Goal: Task Accomplishment & Management: Use online tool/utility

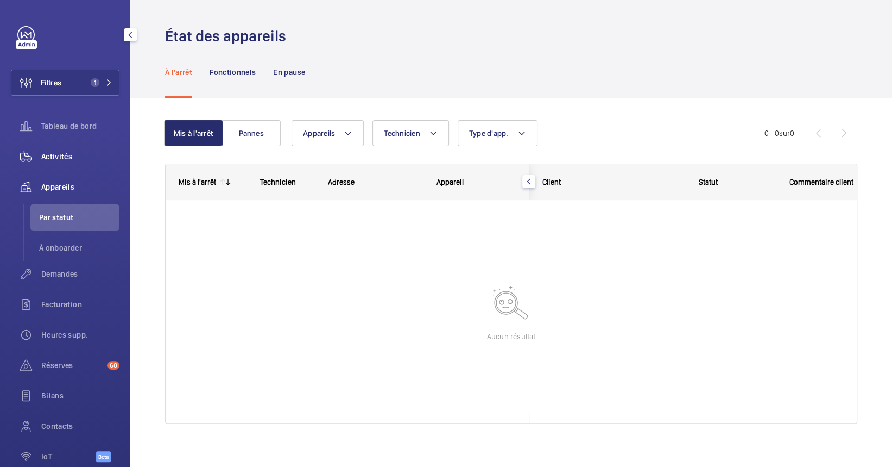
click at [57, 159] on span "Activités" at bounding box center [80, 156] width 78 height 11
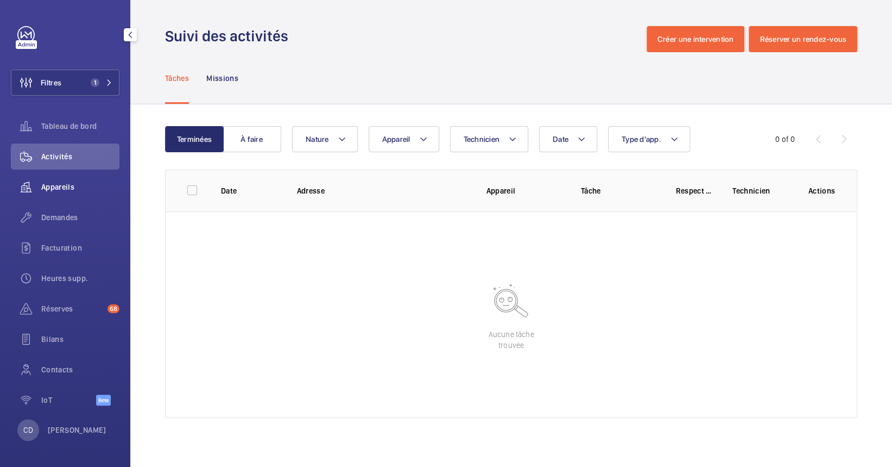
click at [72, 181] on span "Appareils" at bounding box center [80, 186] width 78 height 11
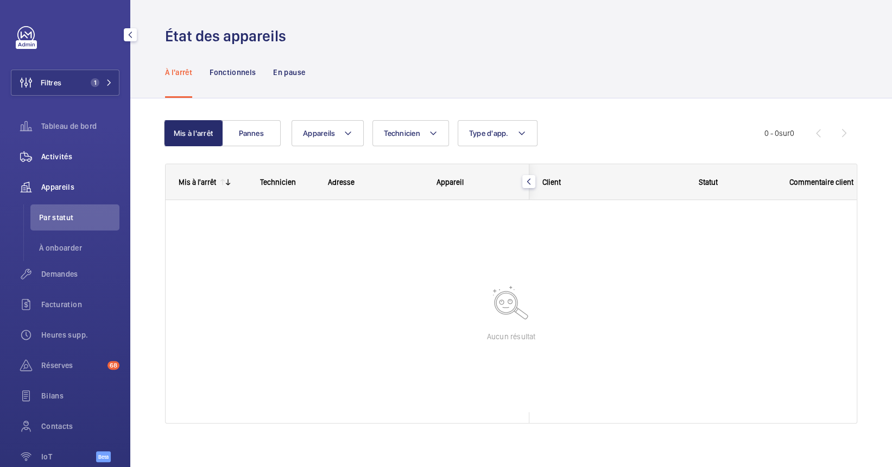
click at [53, 151] on span "Activités" at bounding box center [80, 156] width 78 height 11
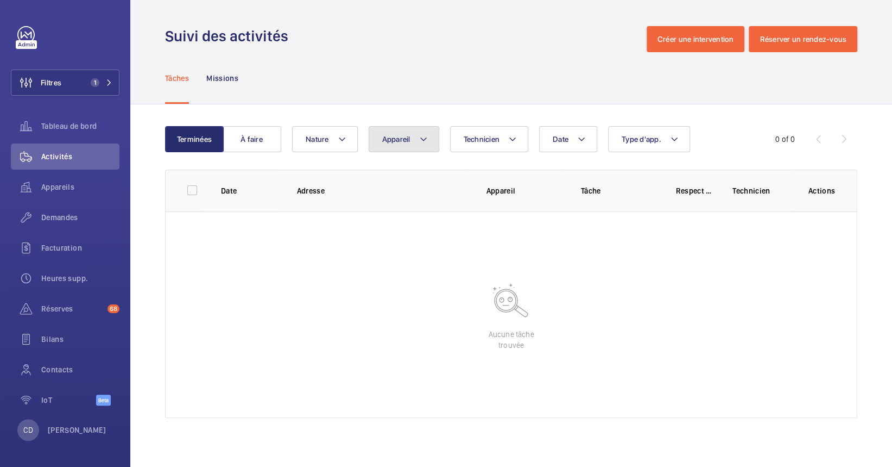
click at [405, 140] on span "Appareil" at bounding box center [396, 139] width 28 height 9
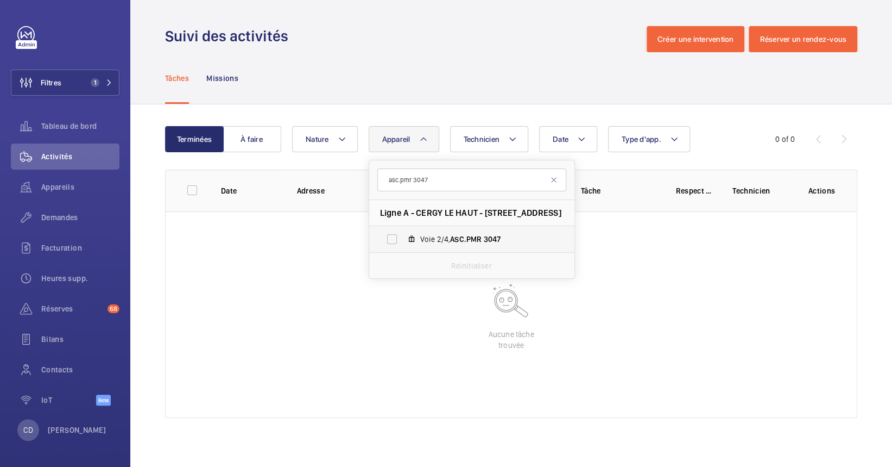
type input "asc.pmr 3047"
click at [512, 230] on label "Voie 2/4, ASC.PMR 3047" at bounding box center [463, 239] width 188 height 26
click at [403, 230] on input "Voie 2/4, ASC.PMR 3047" at bounding box center [392, 239] width 22 height 22
checkbox input "true"
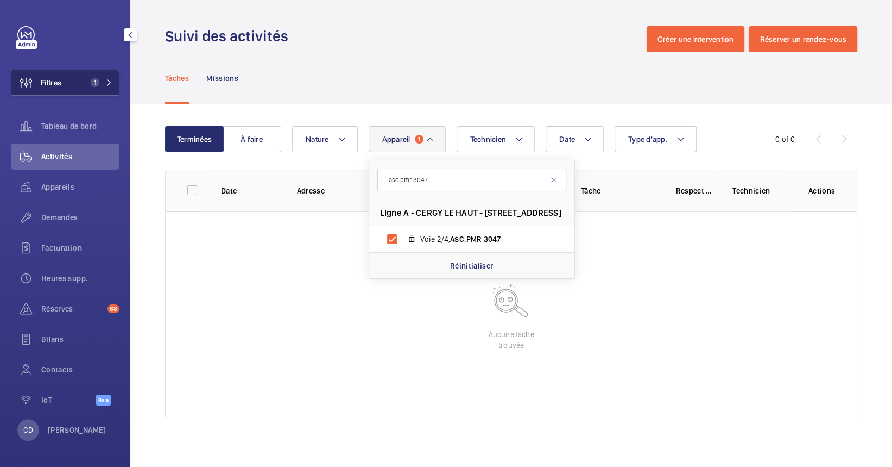
click at [94, 86] on span "1" at bounding box center [95, 82] width 9 height 9
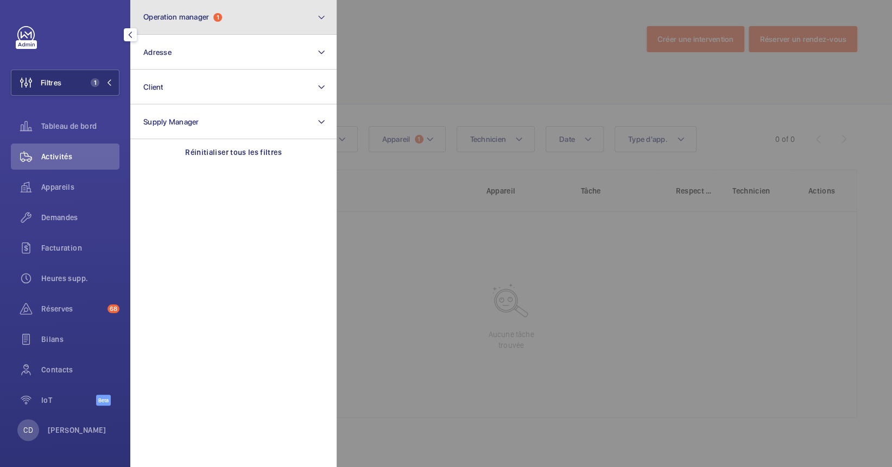
click at [190, 12] on span "Operation manager" at bounding box center [176, 16] width 66 height 9
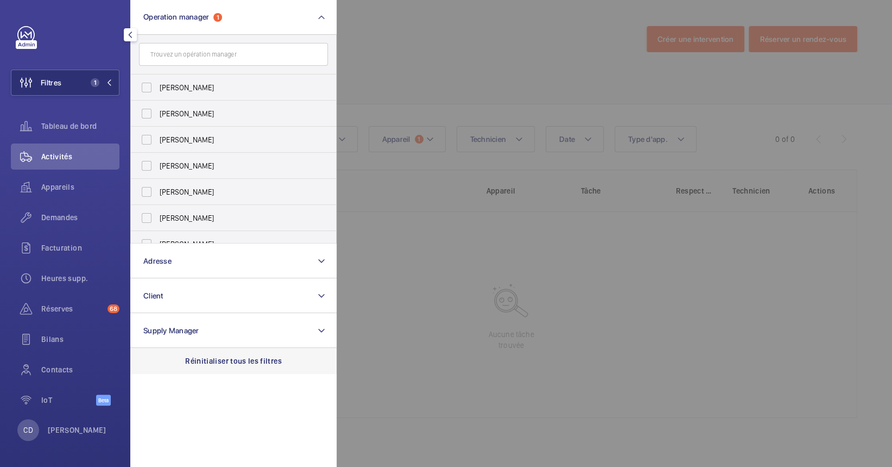
click at [241, 357] on p "Réinitialiser tous les filtres" at bounding box center [233, 360] width 97 height 11
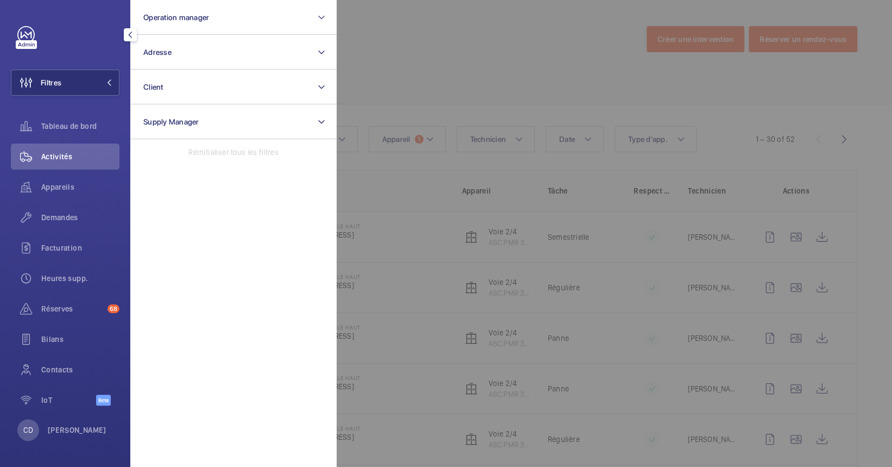
click at [594, 313] on div at bounding box center [783, 233] width 892 height 467
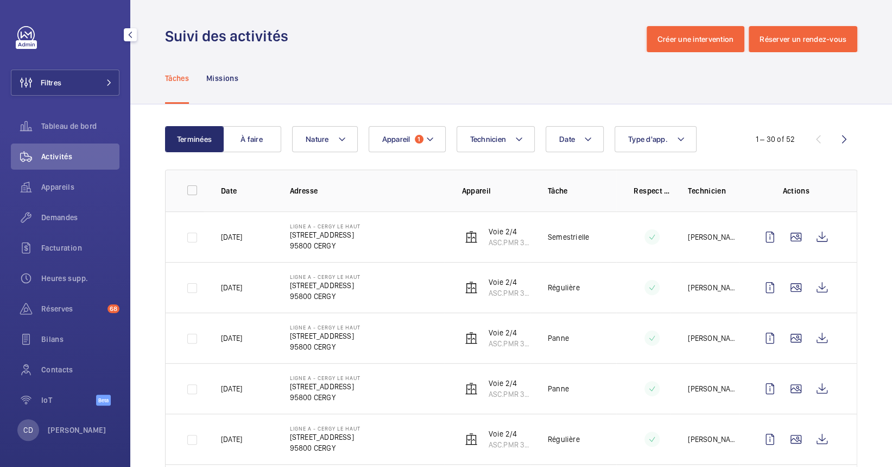
scroll to position [217, 0]
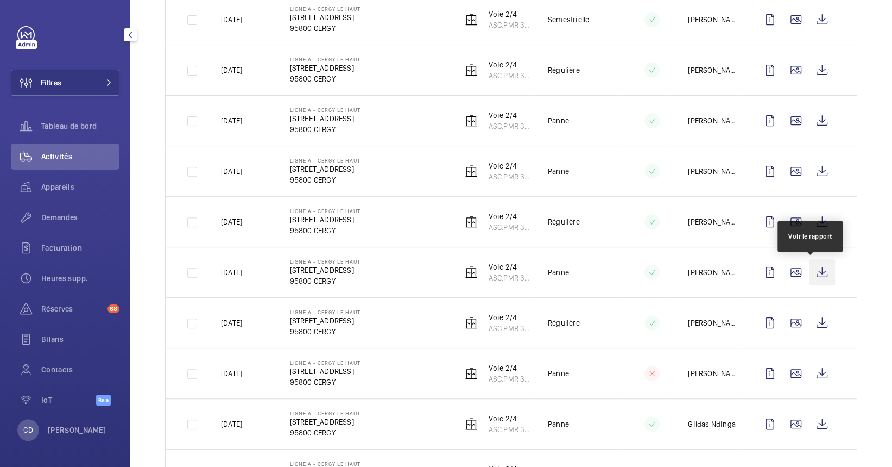
click at [812, 282] on wm-front-icon-button at bounding box center [822, 272] width 26 height 26
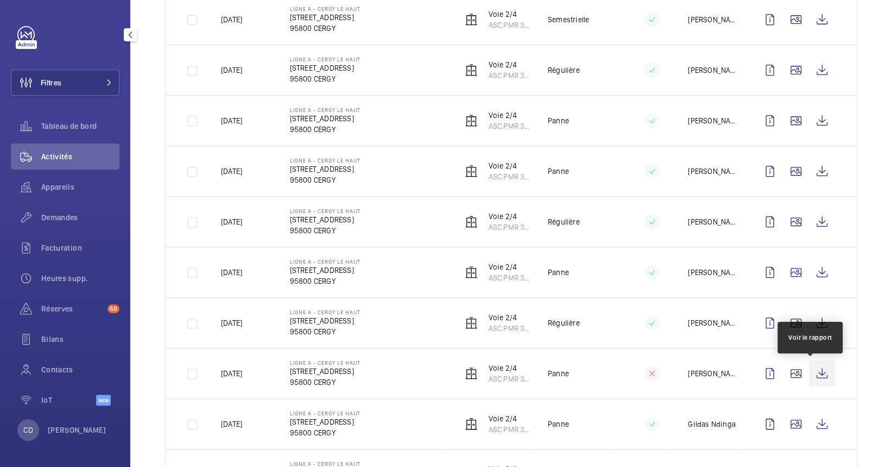
click at [816, 378] on wm-front-icon-button at bounding box center [822, 373] width 26 height 26
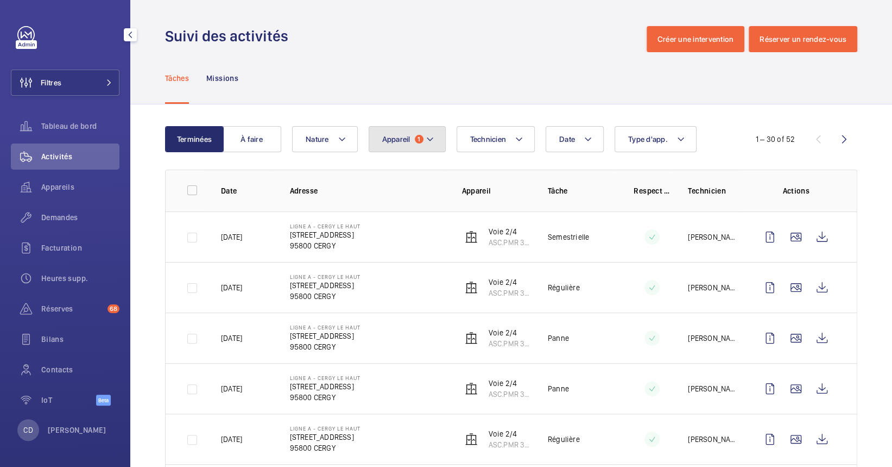
click at [379, 136] on button "Appareil 1" at bounding box center [407, 139] width 77 height 26
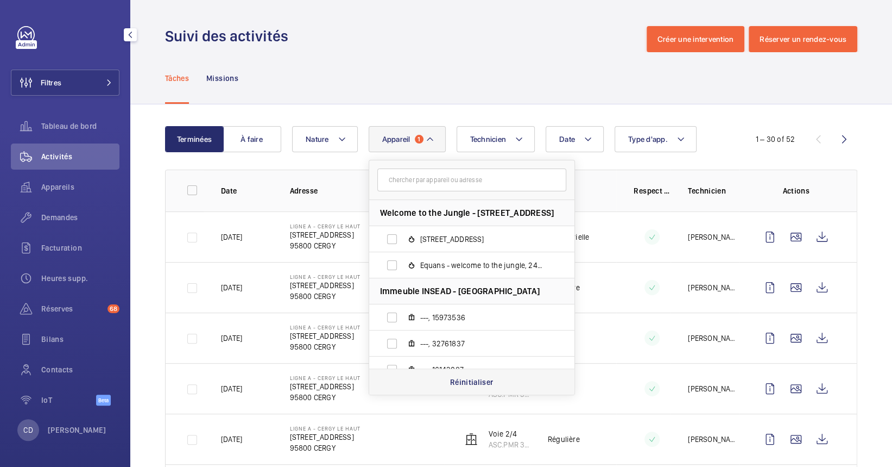
click at [483, 374] on div "Réinitialiser" at bounding box center [471, 381] width 205 height 26
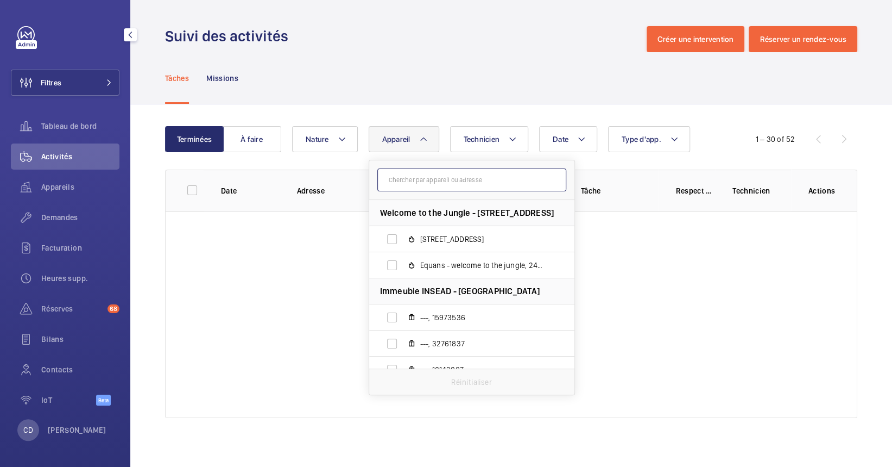
click at [433, 171] on input "text" at bounding box center [471, 179] width 189 height 23
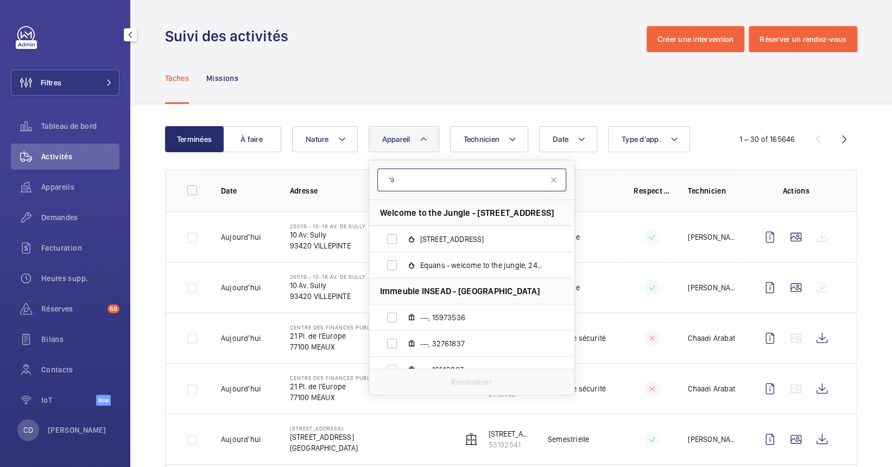
type input """
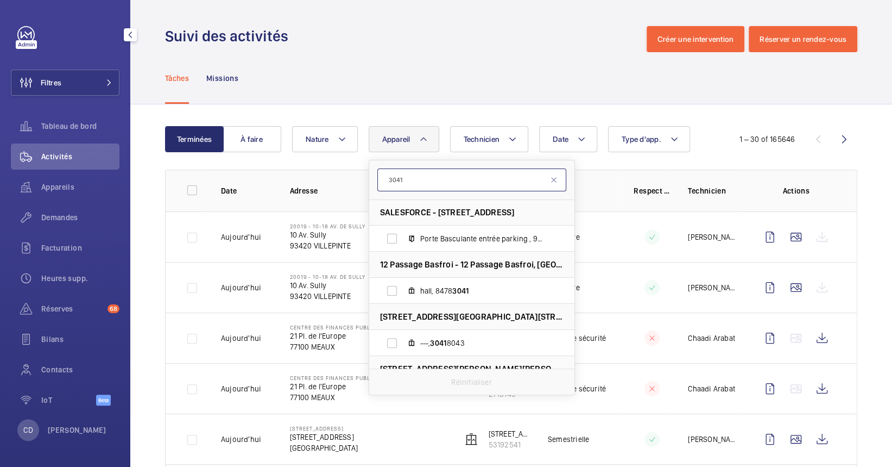
scroll to position [144, 0]
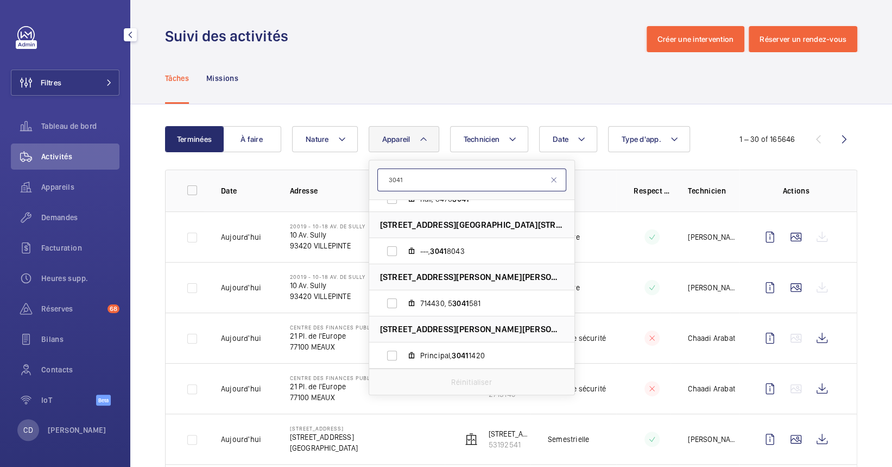
click at [382, 175] on input "3041" at bounding box center [471, 179] width 189 height 23
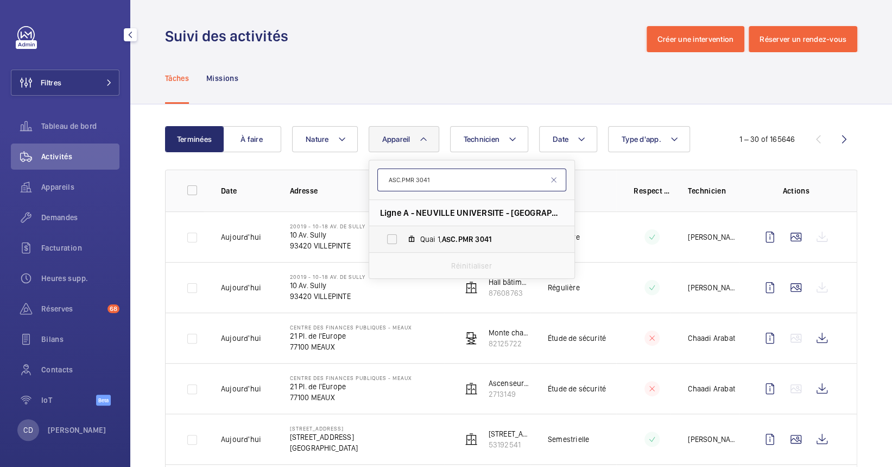
type input "ASC.PMR 3041"
click at [463, 244] on label "Quai 1, ASC.PMR 3041" at bounding box center [463, 239] width 188 height 26
click at [403, 244] on input "Quai 1, ASC.PMR 3041" at bounding box center [392, 239] width 22 height 22
checkbox input "true"
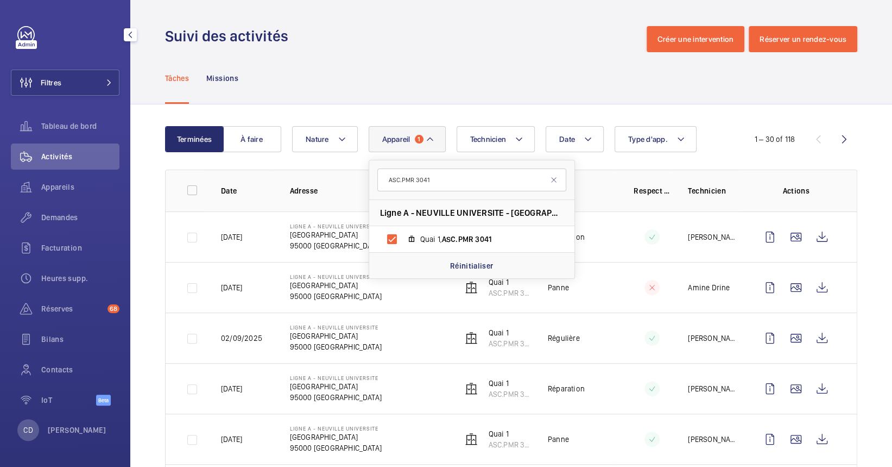
click at [657, 253] on td at bounding box center [643, 236] width 54 height 51
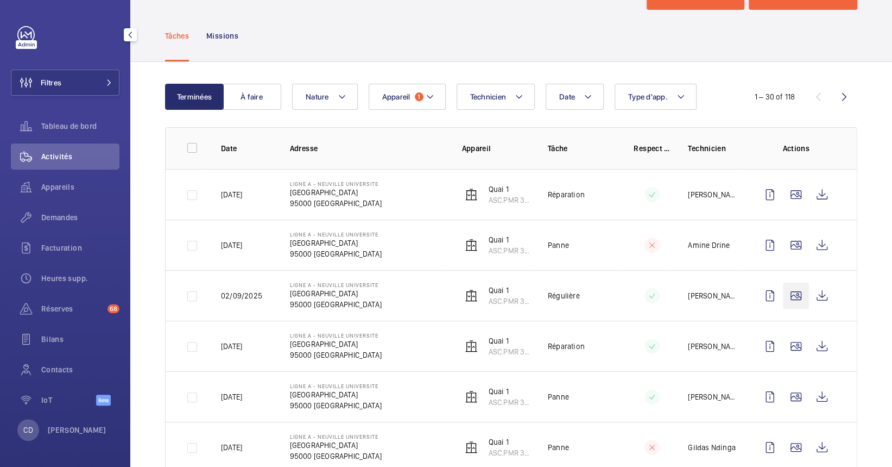
scroll to position [72, 0]
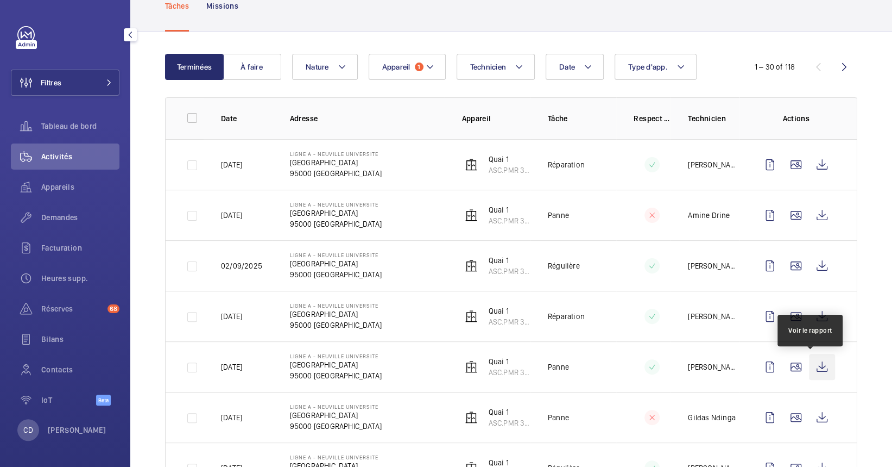
click at [818, 358] on wm-front-icon-button at bounding box center [822, 367] width 26 height 26
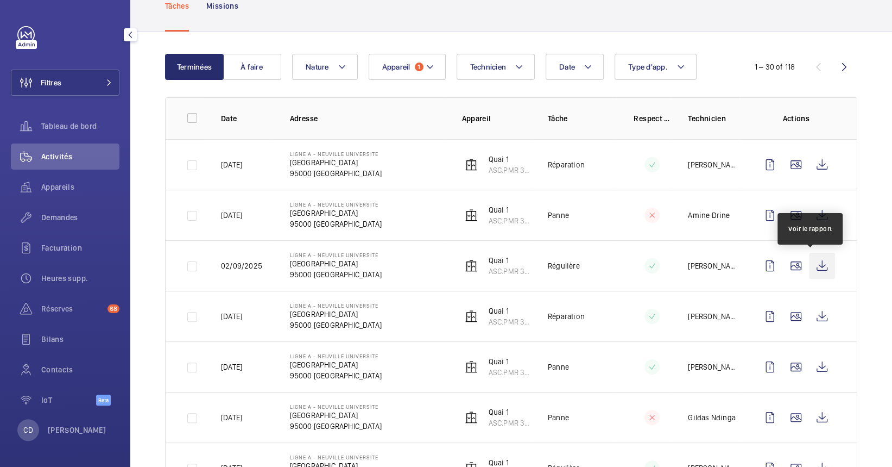
click at [819, 265] on wm-front-icon-button at bounding box center [822, 266] width 26 height 26
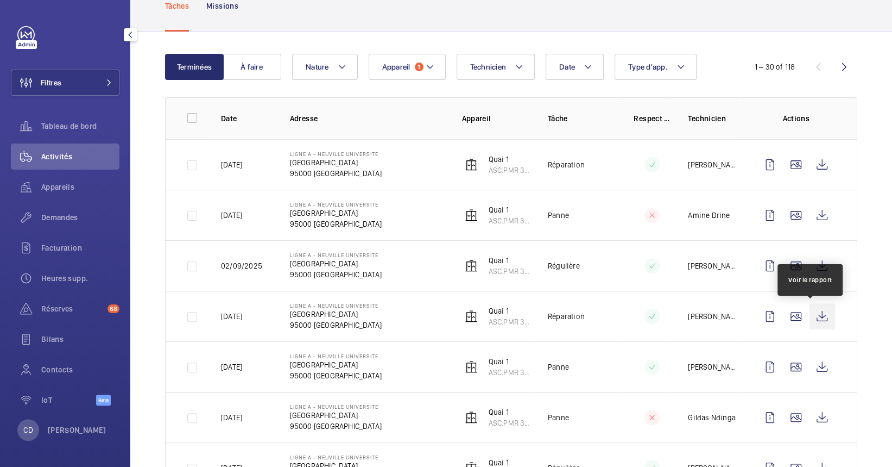
click at [818, 317] on wm-front-icon-button at bounding box center [822, 316] width 26 height 26
click at [52, 197] on div "Appareils" at bounding box center [65, 187] width 109 height 26
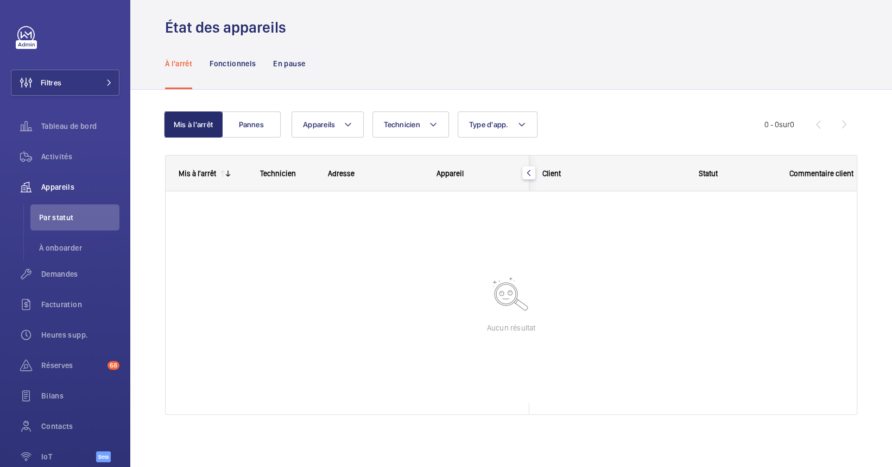
scroll to position [9, 0]
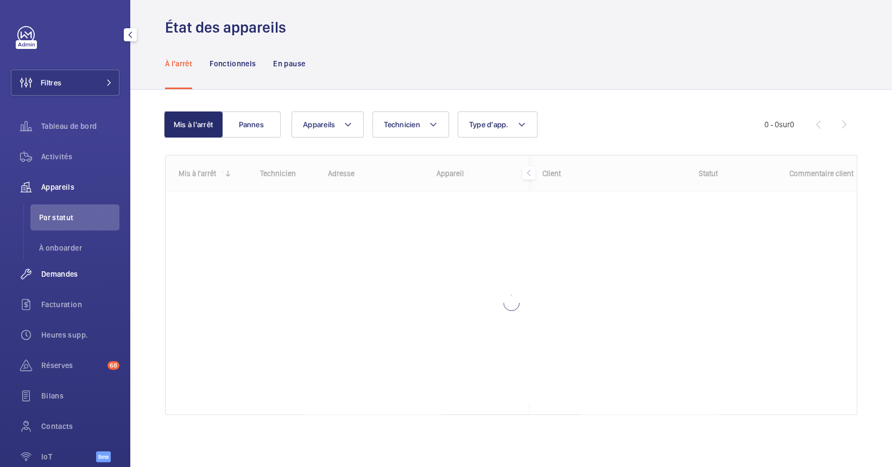
click at [58, 274] on span "Demandes" at bounding box center [80, 273] width 78 height 11
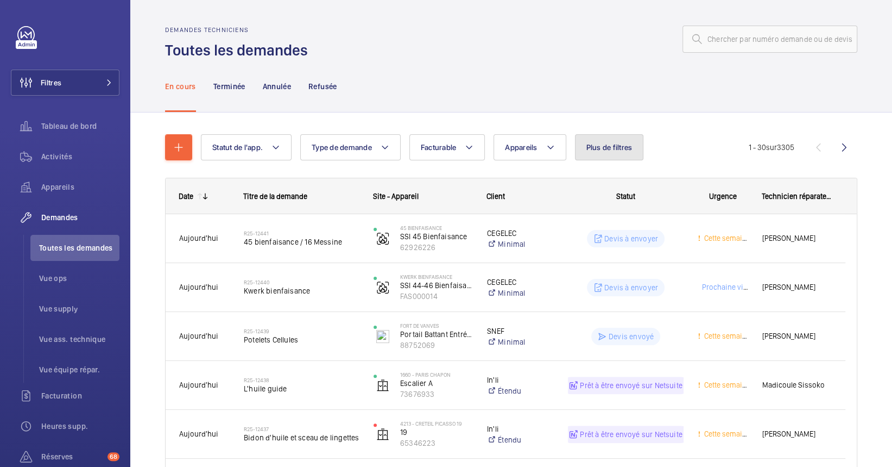
click at [632, 144] on span "Plus de filtres" at bounding box center [610, 147] width 46 height 9
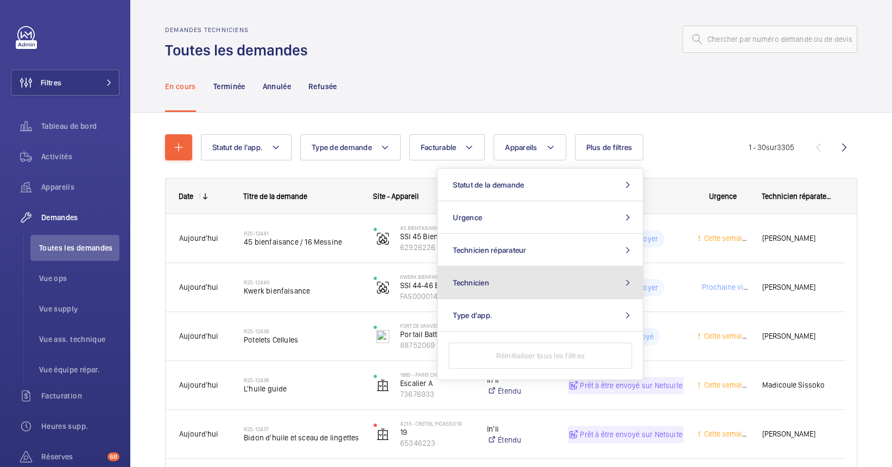
click at [501, 282] on button "Technicien" at bounding box center [540, 282] width 205 height 33
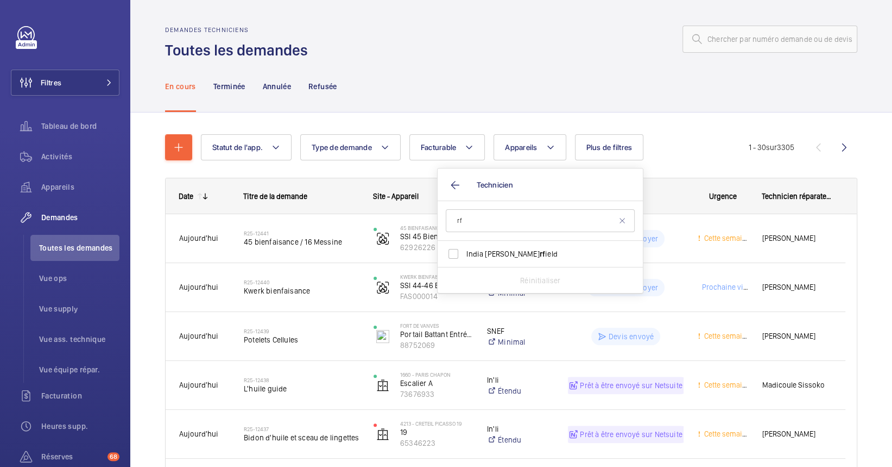
type input "r"
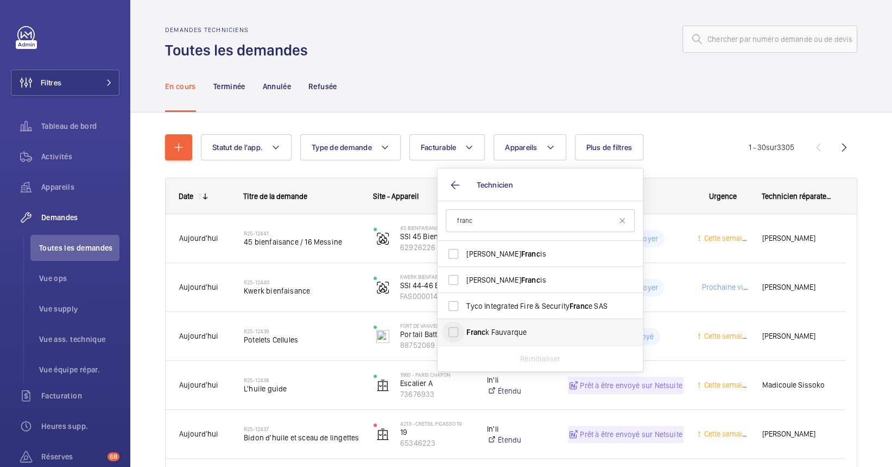
type input "franc"
click at [459, 321] on input "[PERSON_NAME]" at bounding box center [454, 332] width 22 height 22
checkbox input "true"
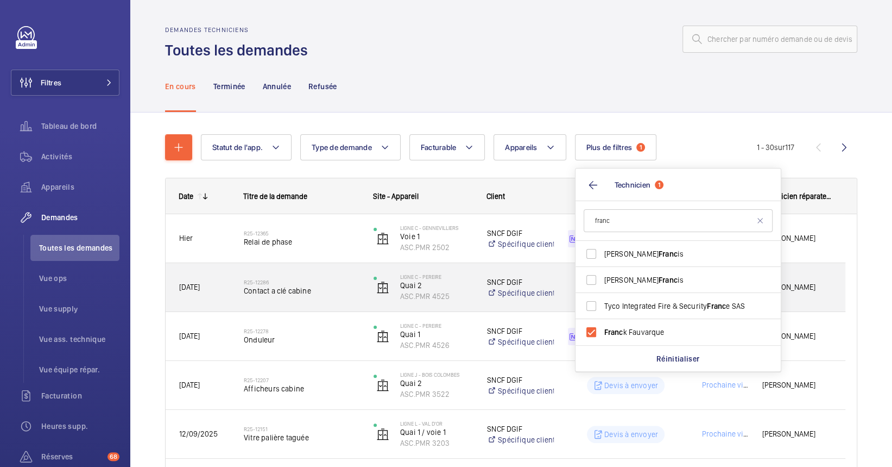
click at [296, 291] on span "Contact a clé cabine" at bounding box center [302, 290] width 116 height 11
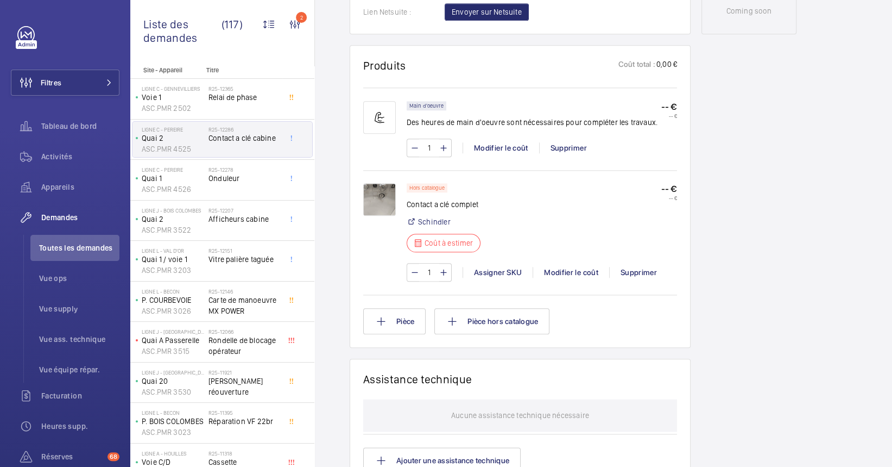
scroll to position [579, 0]
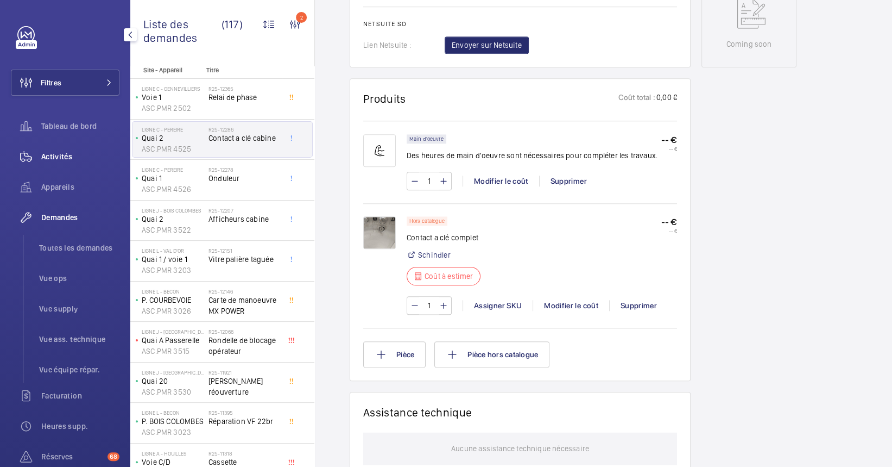
click at [61, 152] on span "Activités" at bounding box center [80, 156] width 78 height 11
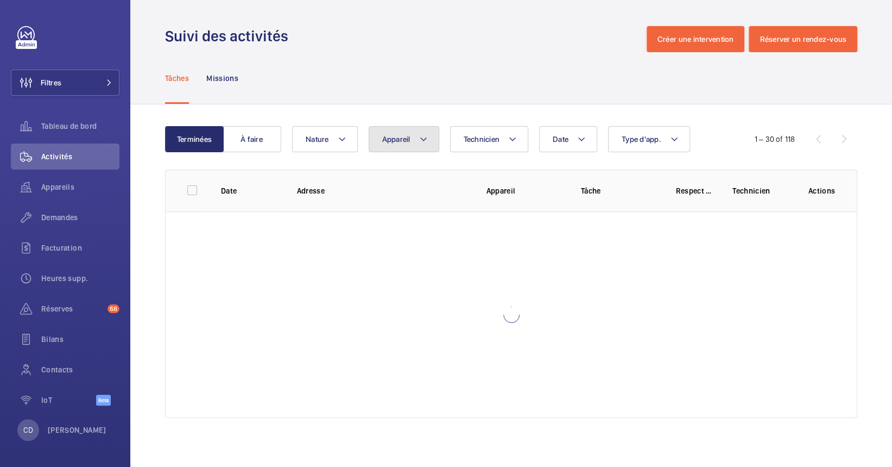
click at [400, 142] on span "Appareil" at bounding box center [396, 139] width 28 height 9
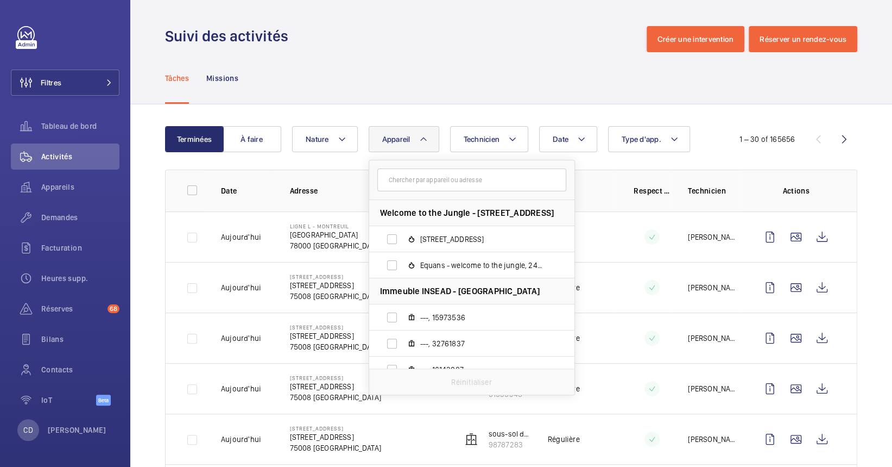
click at [449, 177] on input "text" at bounding box center [471, 179] width 189 height 23
click at [383, 73] on div "Tâches Missions" at bounding box center [511, 78] width 692 height 52
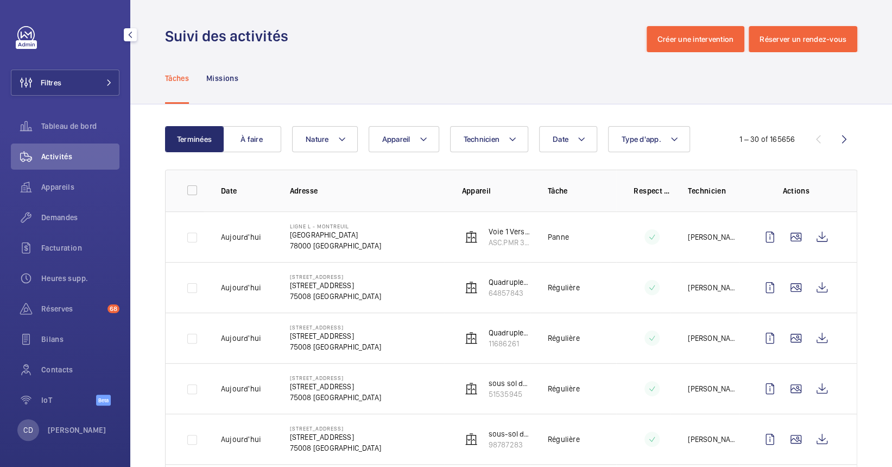
drag, startPoint x: 56, startPoint y: 193, endPoint x: 100, endPoint y: 168, distance: 50.1
click at [56, 192] on div "Appareils" at bounding box center [65, 187] width 109 height 26
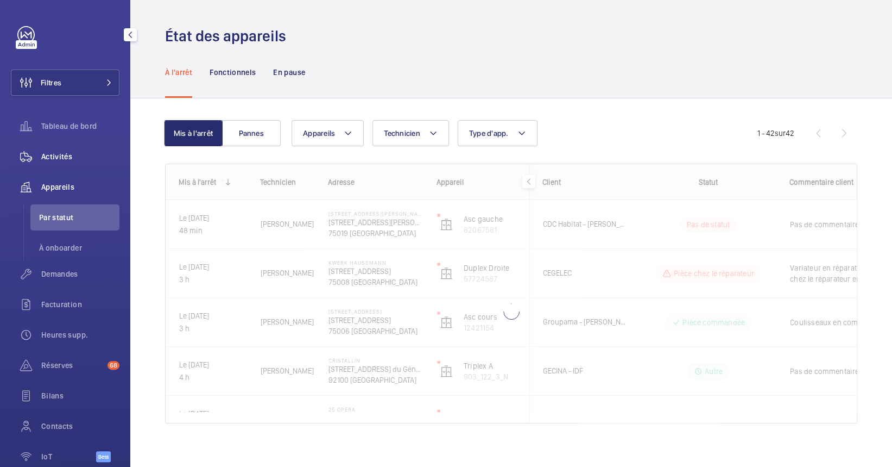
click at [62, 151] on span "Activités" at bounding box center [80, 156] width 78 height 11
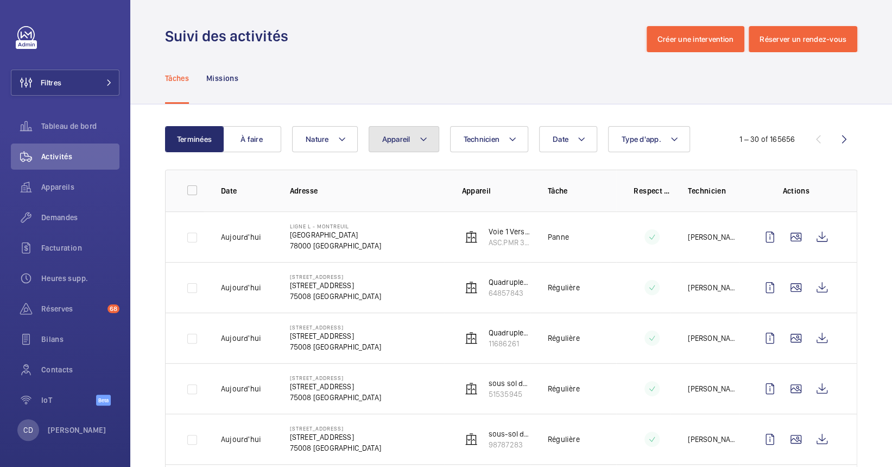
click at [413, 132] on button "Appareil" at bounding box center [404, 139] width 71 height 26
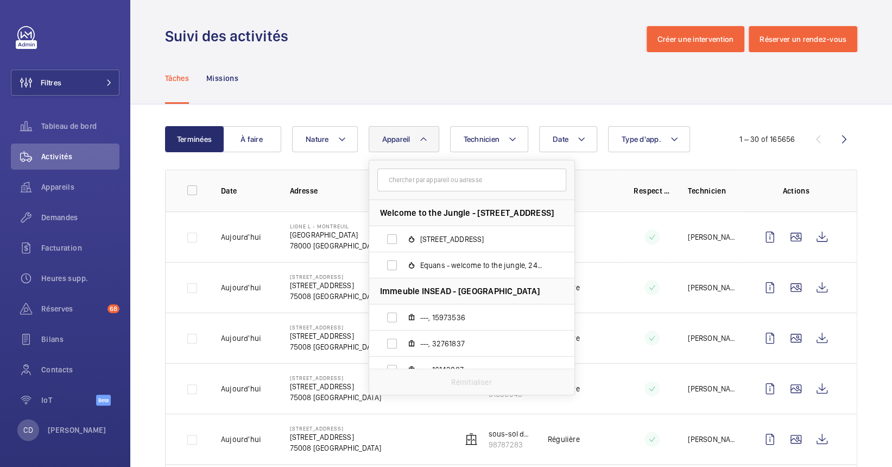
click at [375, 70] on div "Tâches Missions" at bounding box center [511, 78] width 692 height 52
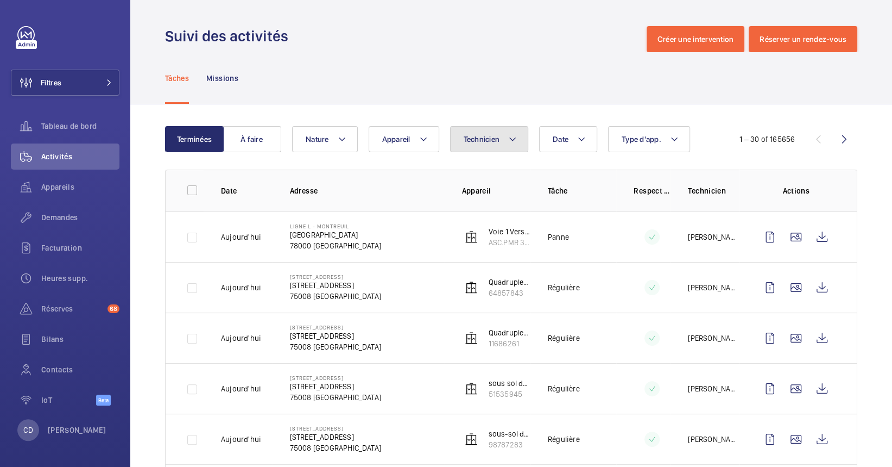
click at [484, 137] on span "Technicien" at bounding box center [482, 139] width 36 height 9
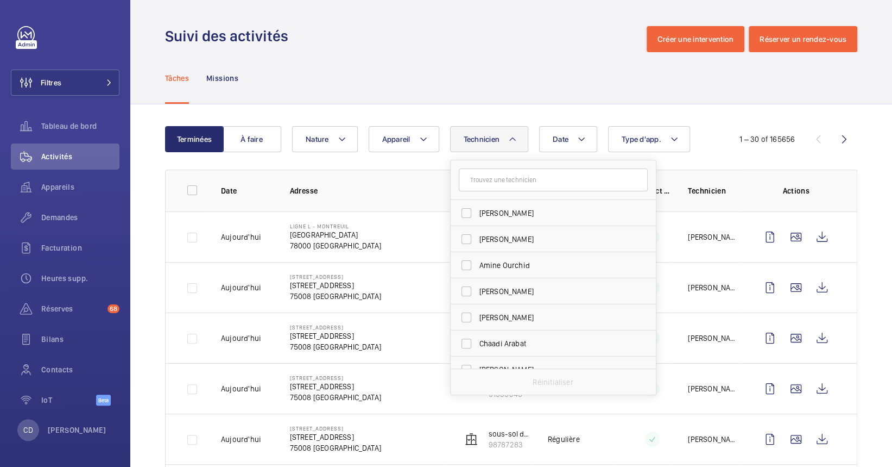
type input "r"
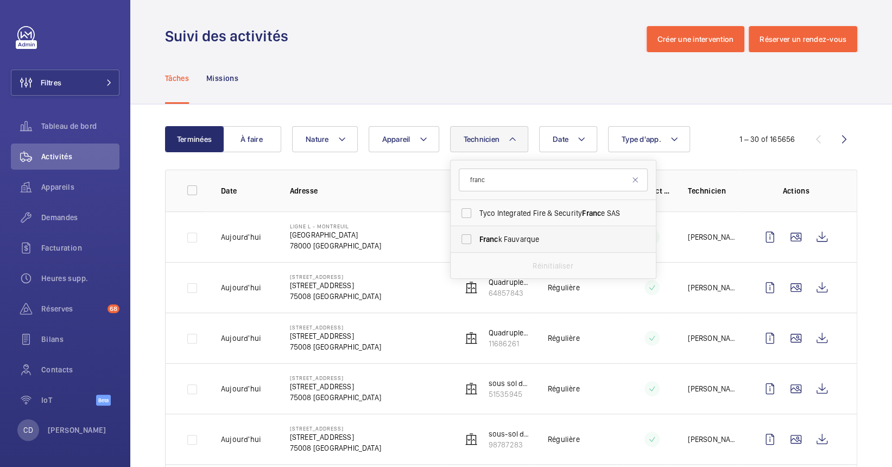
type input "franc"
click at [522, 237] on span "[PERSON_NAME]" at bounding box center [554, 239] width 149 height 11
click at [477, 237] on input "[PERSON_NAME]" at bounding box center [467, 239] width 22 height 22
checkbox input "true"
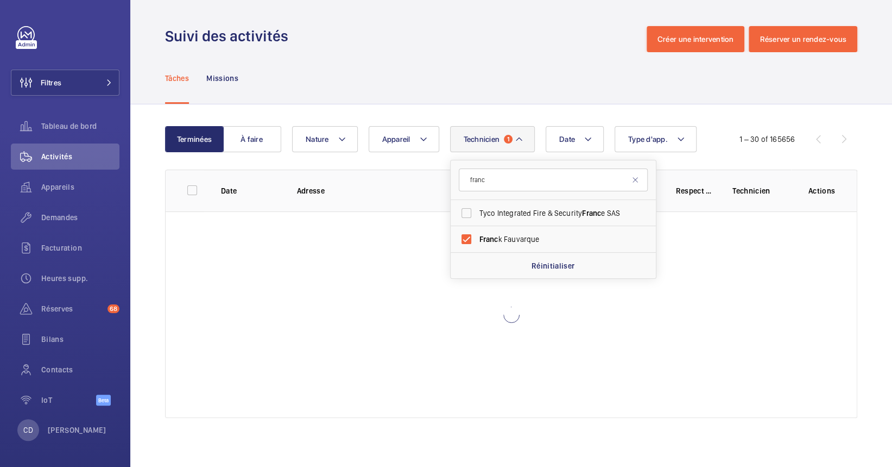
click at [420, 318] on div at bounding box center [511, 314] width 691 height 206
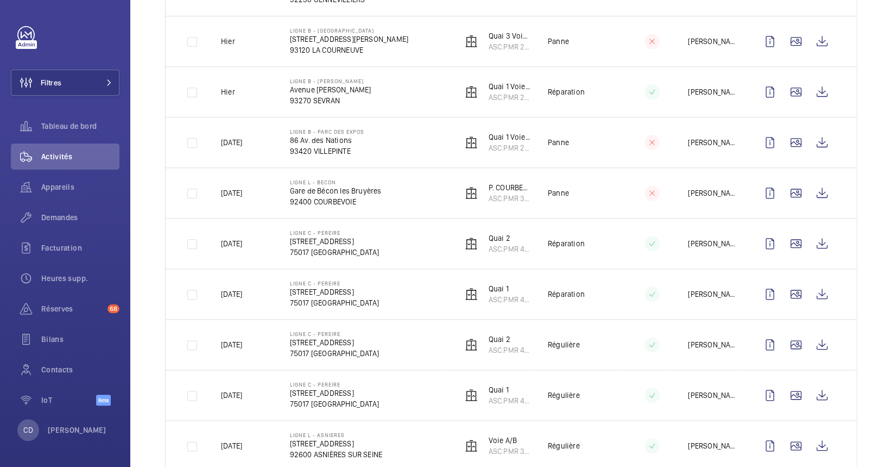
scroll to position [724, 0]
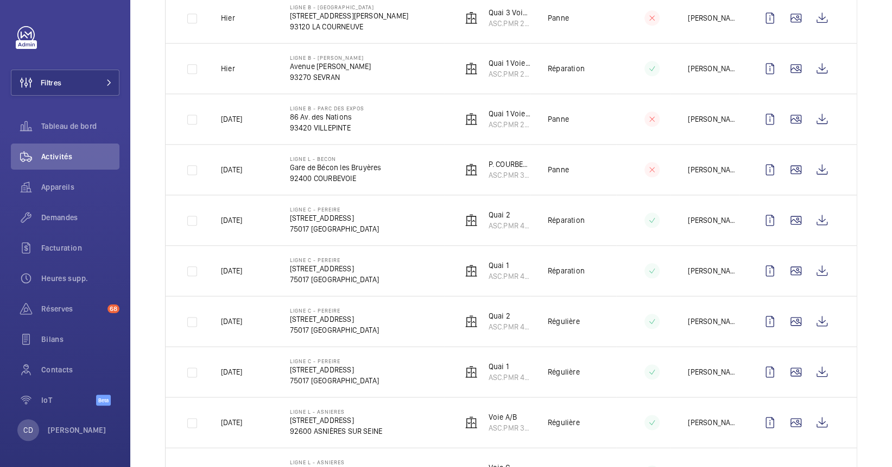
click at [418, 117] on td "LIGNE B - PARC DES EXPOS 86 Av. des Nations 93420 VILLEPINTE" at bounding box center [359, 118] width 172 height 51
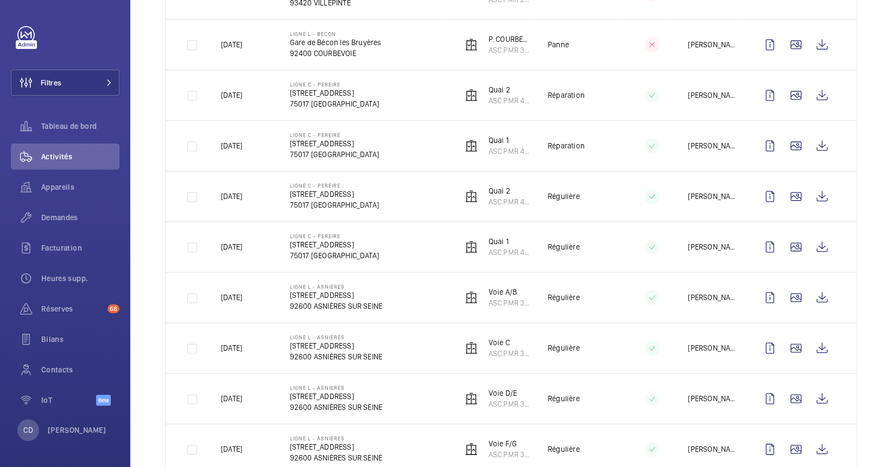
scroll to position [869, 0]
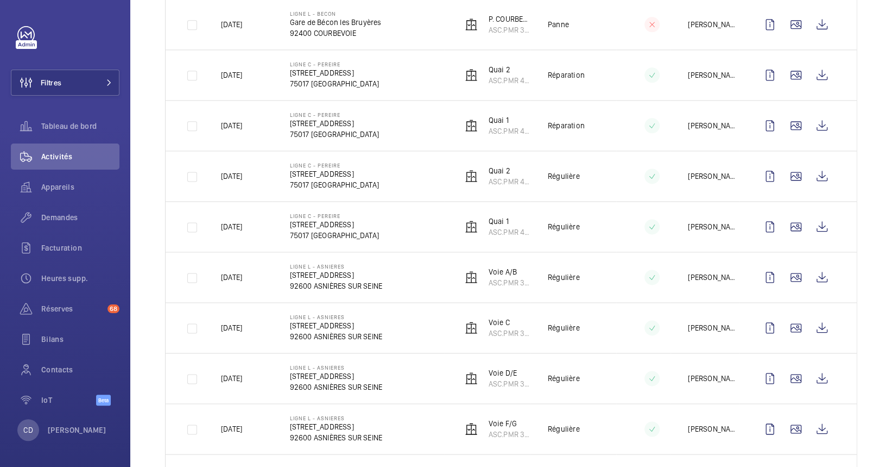
click at [411, 79] on td "Ligne C - PEREIRE [STREET_ADDRESS]" at bounding box center [359, 74] width 172 height 51
click at [415, 92] on td "Ligne C - PEREIRE [STREET_ADDRESS]" at bounding box center [359, 74] width 172 height 51
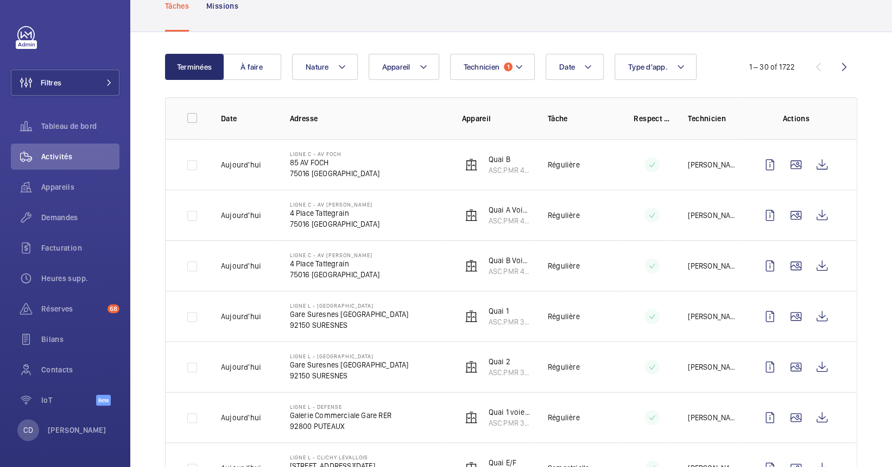
scroll to position [0, 0]
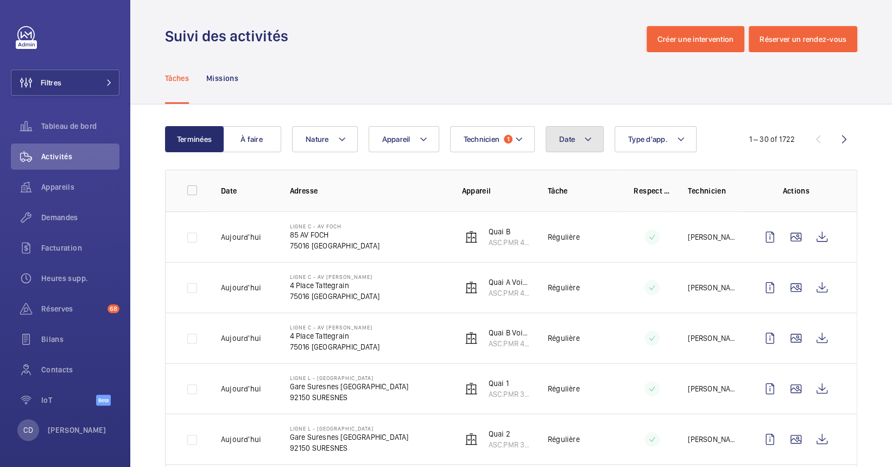
click at [593, 144] on button "Date" at bounding box center [575, 139] width 58 height 26
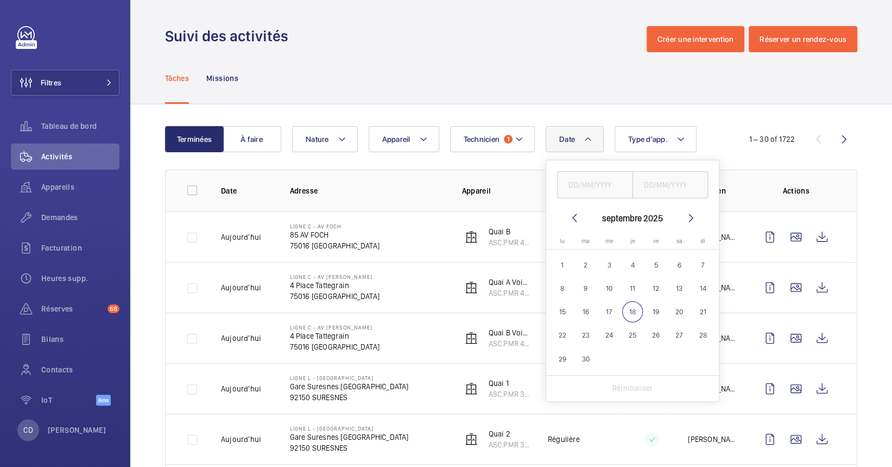
click at [684, 292] on span "13" at bounding box center [679, 288] width 21 height 21
type input "[DATE]"
click at [684, 292] on span "13" at bounding box center [679, 288] width 21 height 21
type input "[DATE]"
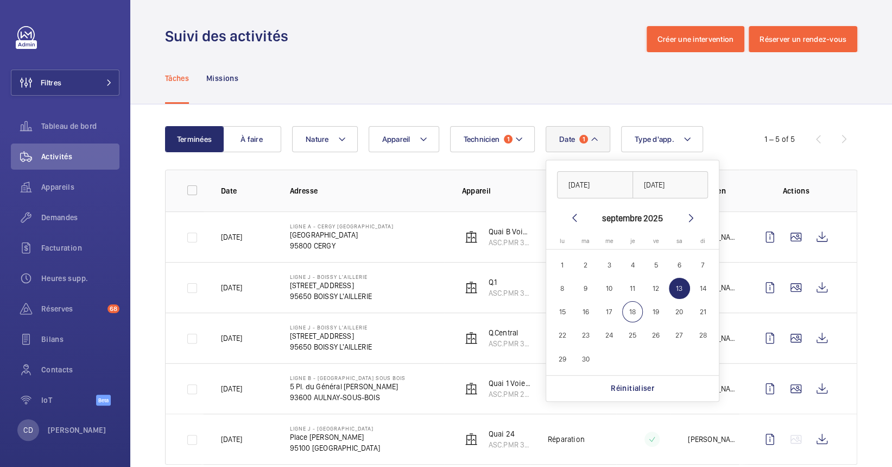
click at [405, 210] on th "Adresse" at bounding box center [359, 190] width 172 height 42
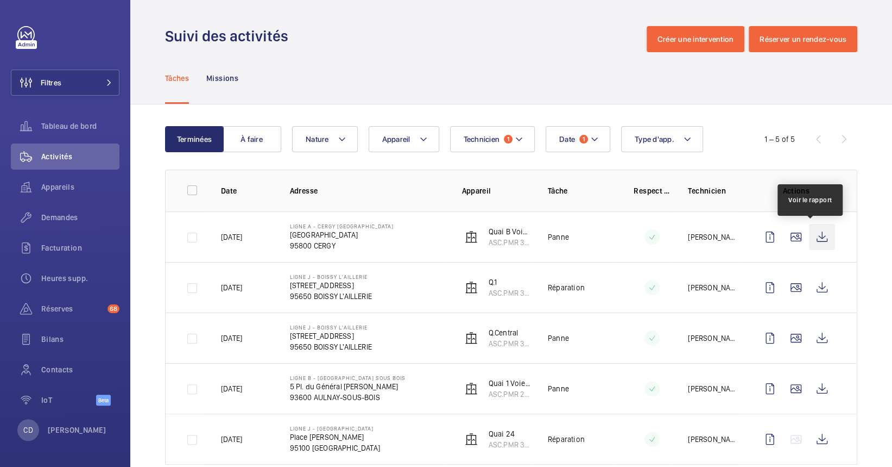
click at [809, 235] on wm-front-icon-button at bounding box center [822, 237] width 26 height 26
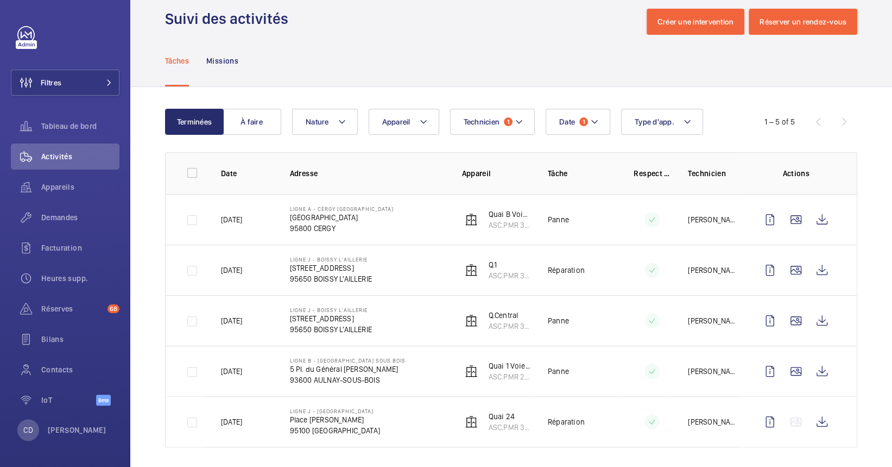
scroll to position [25, 0]
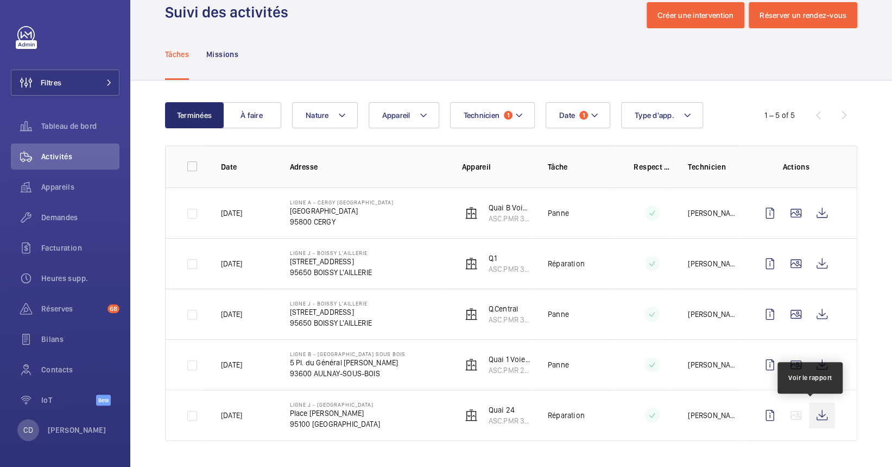
click at [817, 410] on wm-front-icon-button at bounding box center [822, 415] width 26 height 26
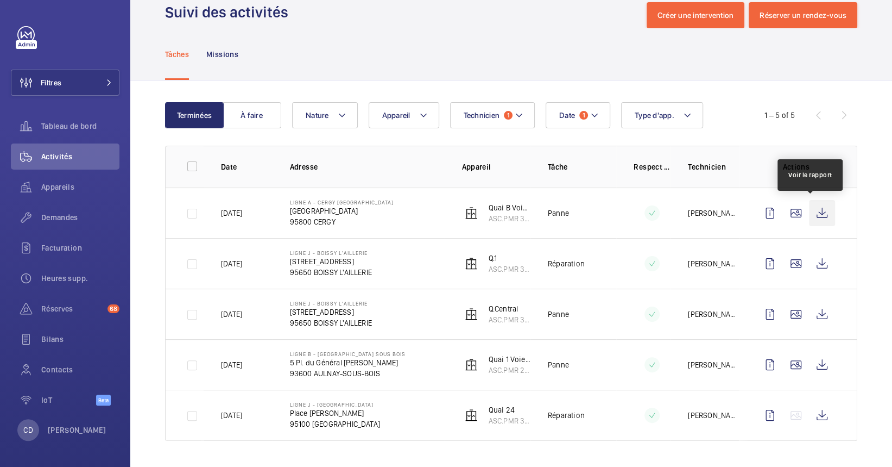
click at [811, 215] on wm-front-icon-button at bounding box center [822, 213] width 26 height 26
click at [56, 179] on div "Appareils" at bounding box center [65, 187] width 109 height 26
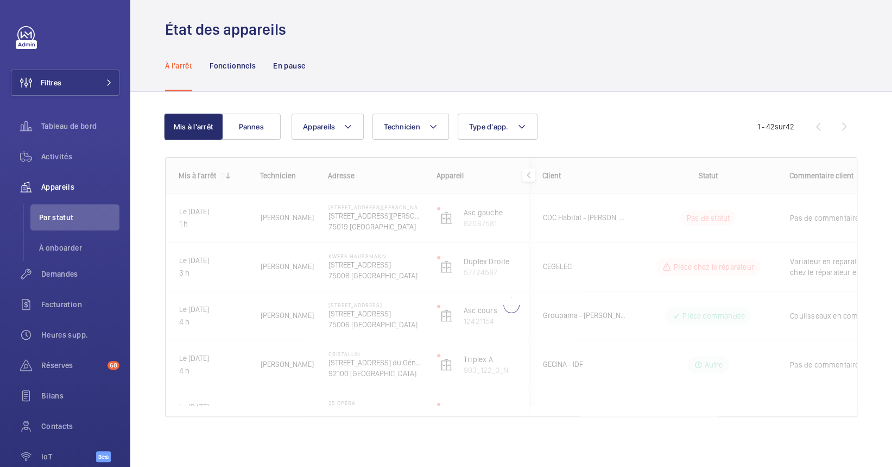
scroll to position [9, 0]
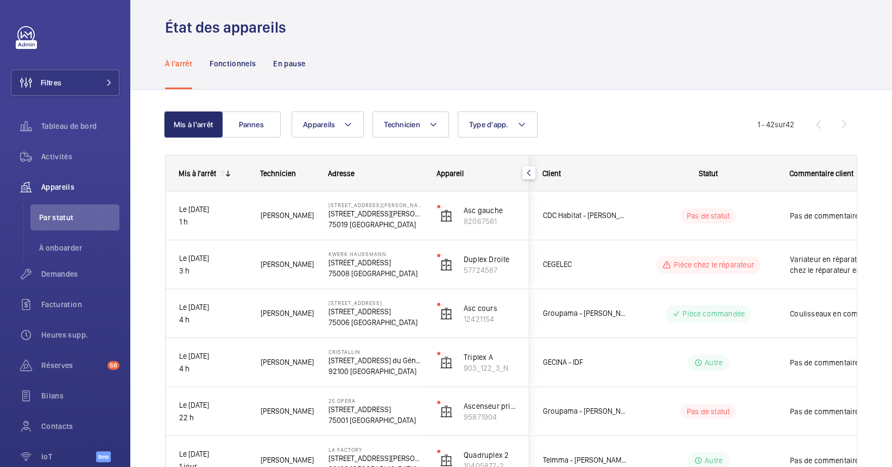
scroll to position [81, 0]
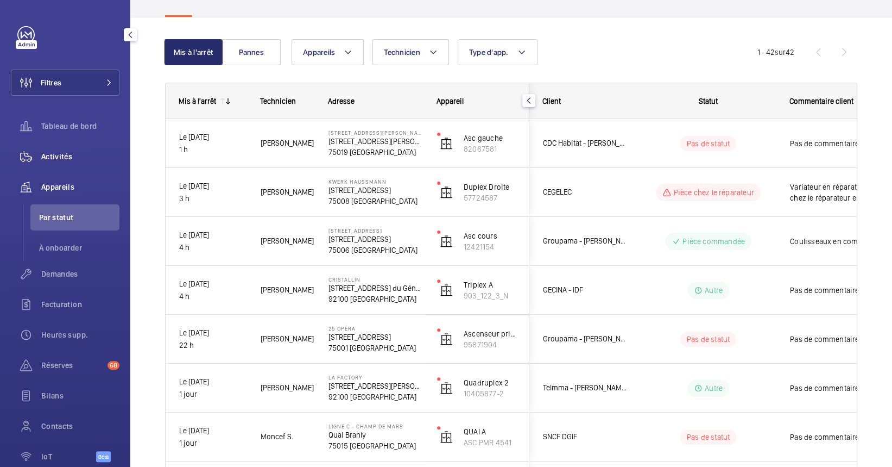
click at [54, 155] on span "Activités" at bounding box center [80, 156] width 78 height 11
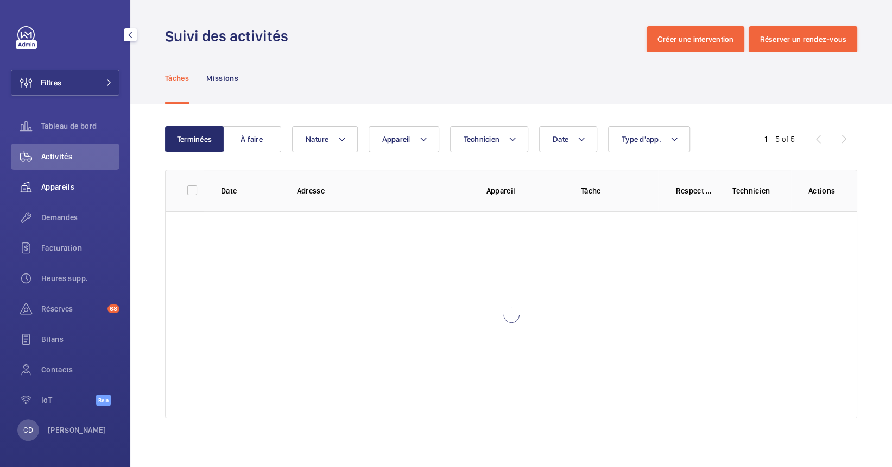
click at [60, 181] on span "Appareils" at bounding box center [80, 186] width 78 height 11
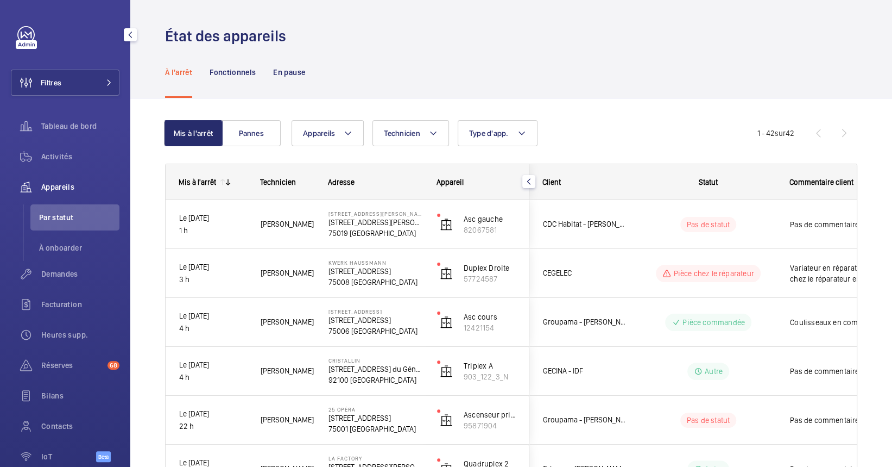
click at [65, 139] on div "Tableau de bord" at bounding box center [65, 128] width 109 height 30
click at [56, 166] on div "Activités" at bounding box center [65, 156] width 109 height 26
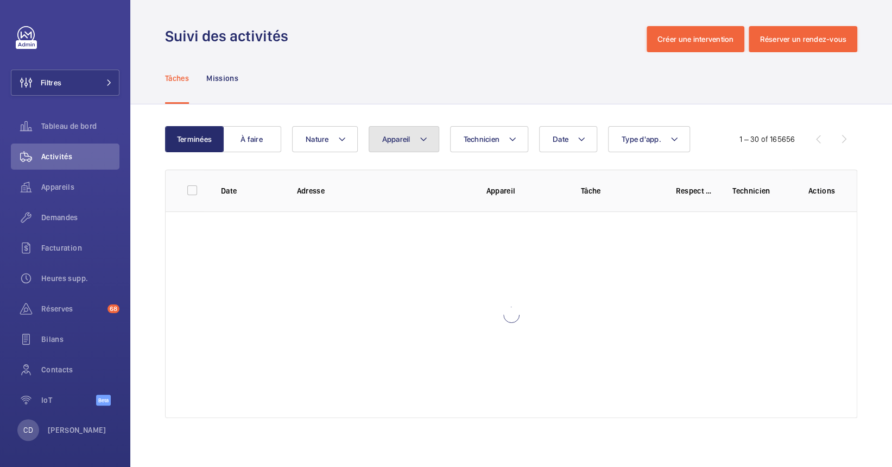
click at [405, 139] on span "Appareil" at bounding box center [396, 139] width 28 height 9
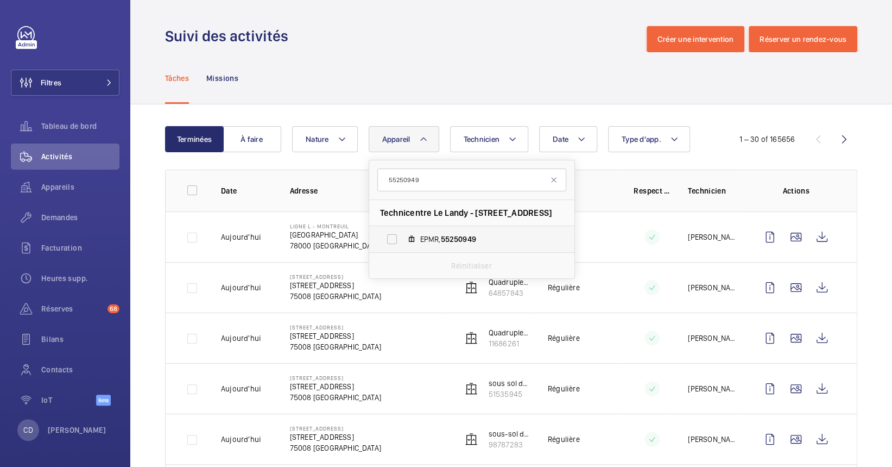
type input "55250949"
click at [450, 238] on span "55250949" at bounding box center [457, 239] width 35 height 9
click at [403, 238] on input "EPMR, 55250949" at bounding box center [392, 239] width 22 height 22
checkbox input "true"
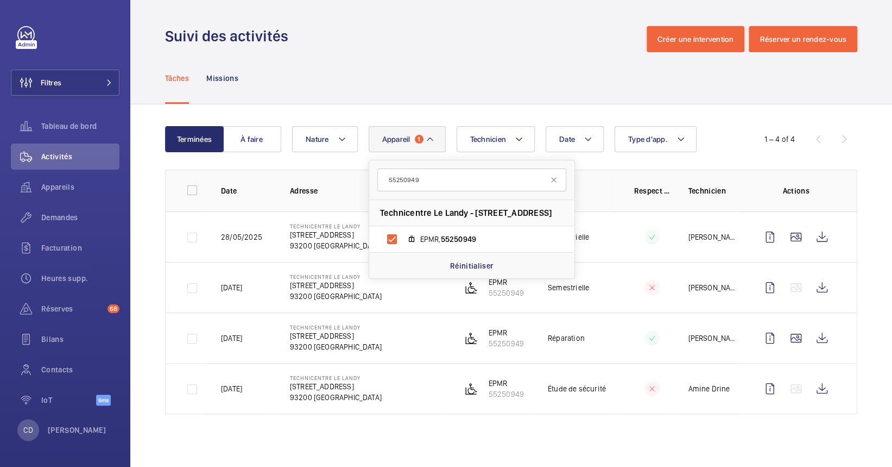
click at [440, 433] on div "Terminées À faire Date Technicien Appareil 1 55250949 Technicentre [GEOGRAPHIC_…" at bounding box center [511, 272] width 762 height 336
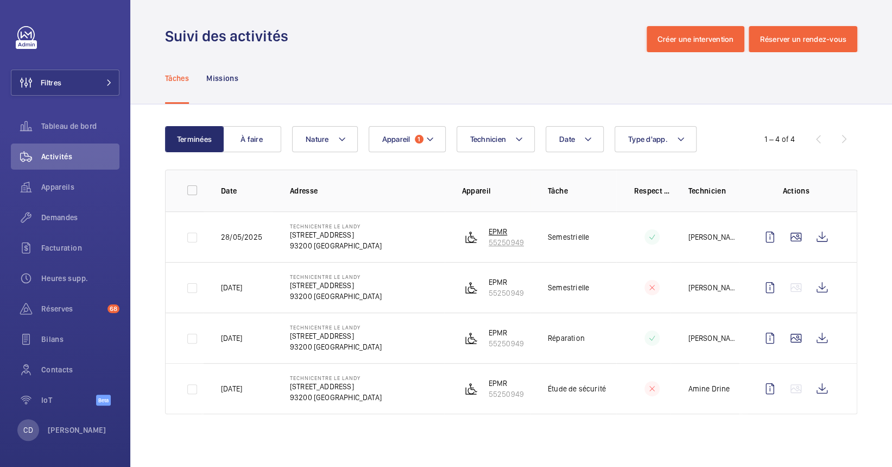
click at [509, 238] on p "55250949" at bounding box center [506, 242] width 35 height 11
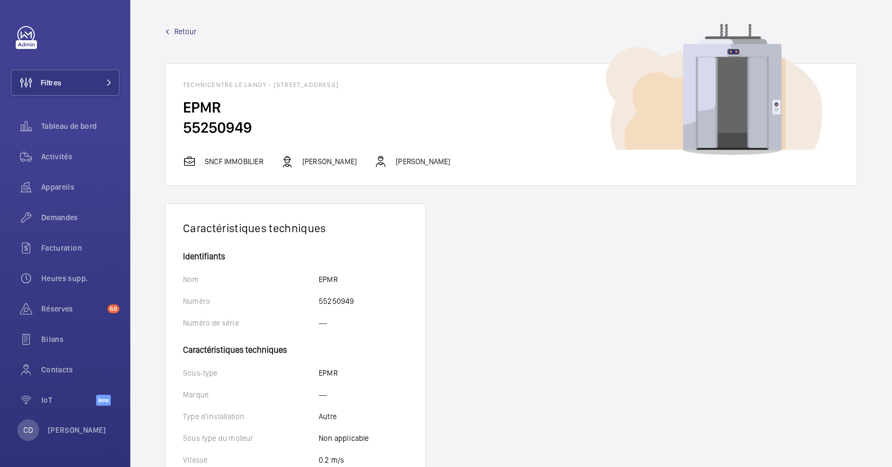
click at [319, 163] on p "[PERSON_NAME]" at bounding box center [330, 161] width 54 height 11
click at [318, 162] on p "[PERSON_NAME]" at bounding box center [330, 161] width 54 height 11
click at [55, 191] on span "Appareils" at bounding box center [80, 186] width 78 height 11
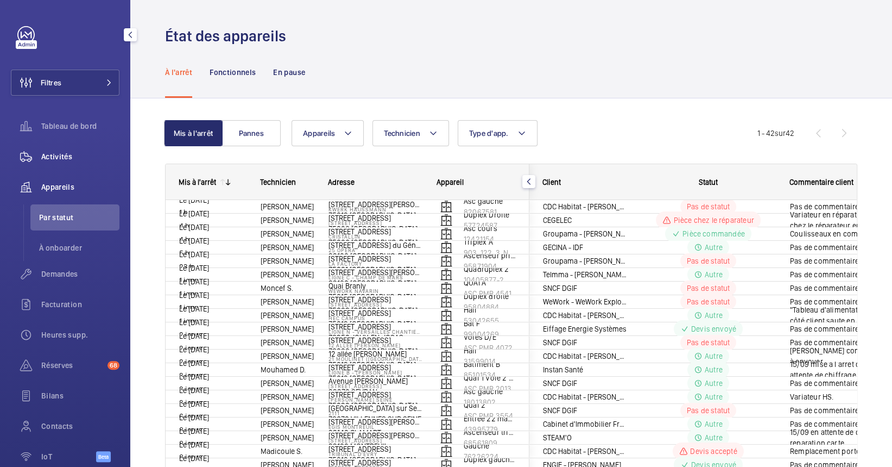
click at [56, 146] on div "Activités" at bounding box center [65, 156] width 109 height 26
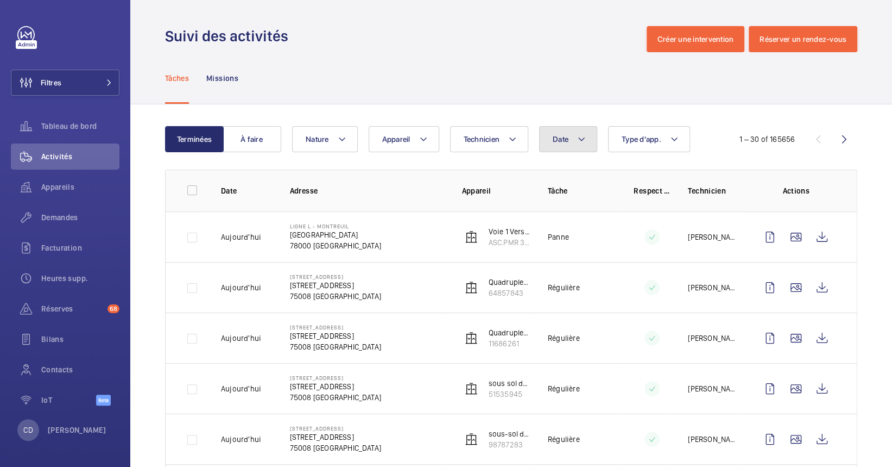
click at [572, 149] on button "Date" at bounding box center [568, 139] width 58 height 26
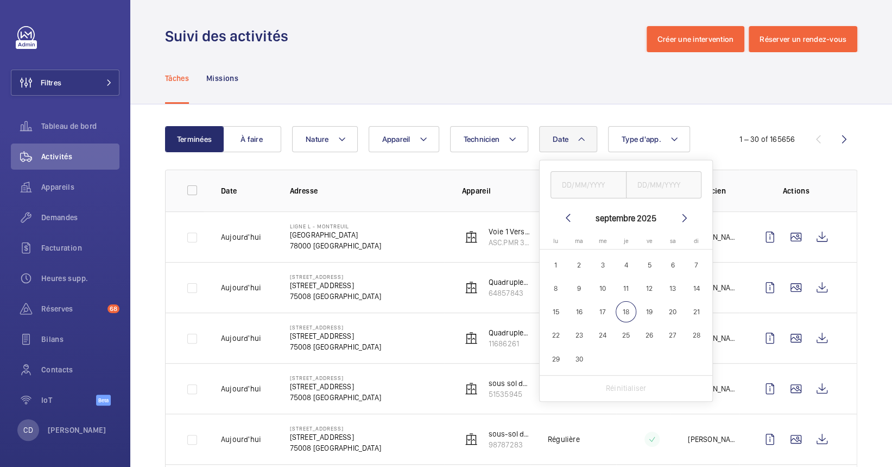
click at [673, 287] on span "13" at bounding box center [673, 288] width 21 height 21
type input "[DATE]"
click at [672, 287] on span "13" at bounding box center [673, 288] width 21 height 21
type input "[DATE]"
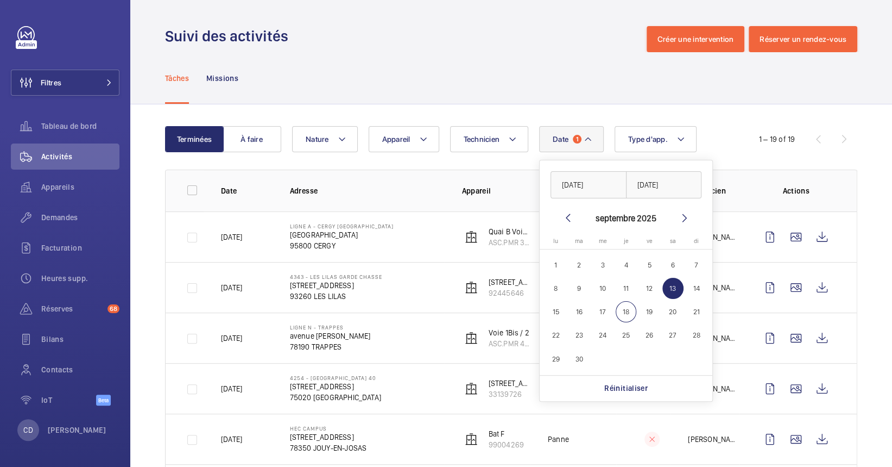
click at [390, 245] on p "95800 CERGY" at bounding box center [342, 245] width 104 height 11
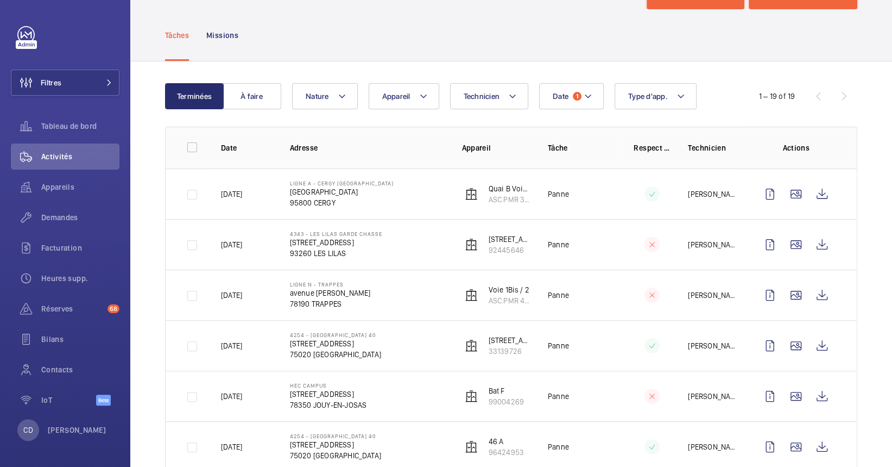
scroll to position [72, 0]
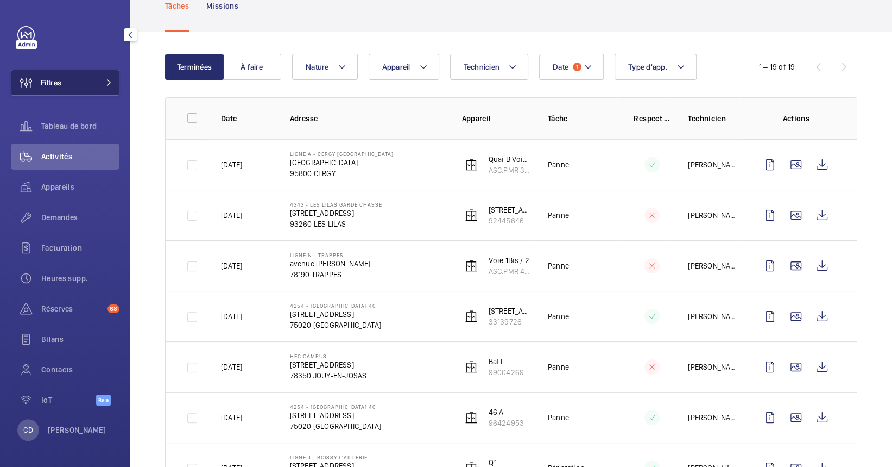
click at [92, 80] on button "Filtres" at bounding box center [65, 83] width 109 height 26
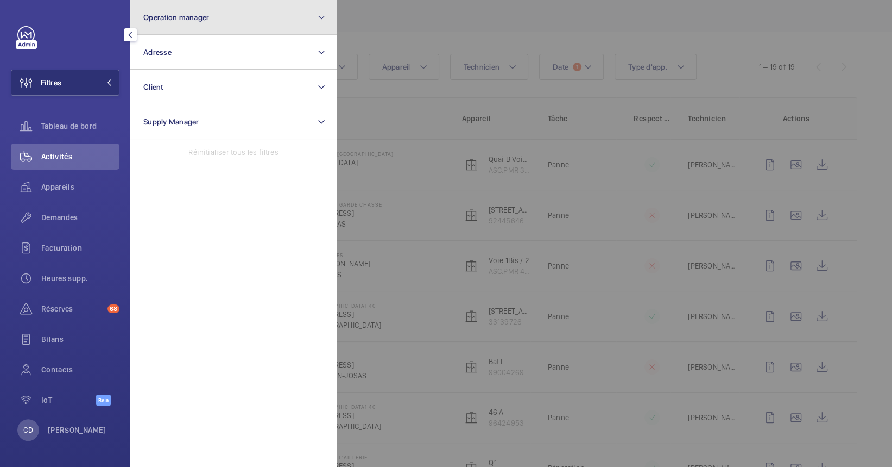
click at [167, 10] on button "Operation manager" at bounding box center [233, 17] width 206 height 35
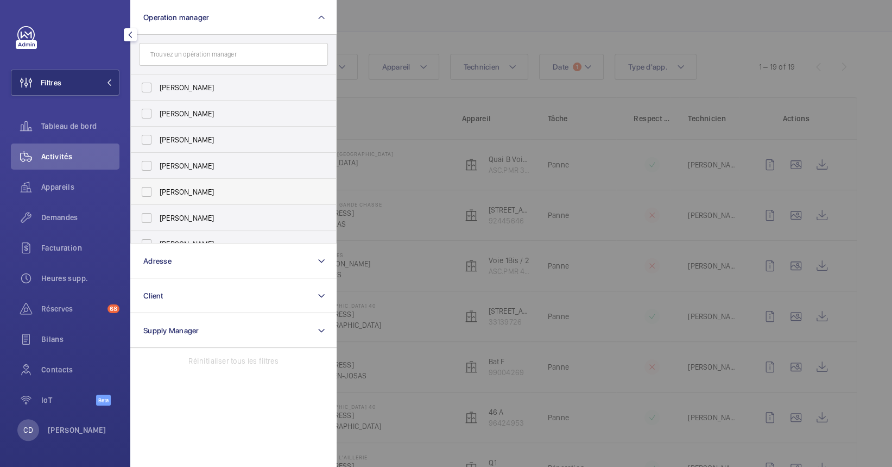
click at [224, 189] on span "[PERSON_NAME]" at bounding box center [234, 191] width 149 height 11
click at [157, 189] on input "[PERSON_NAME]" at bounding box center [147, 192] width 22 height 22
checkbox input "true"
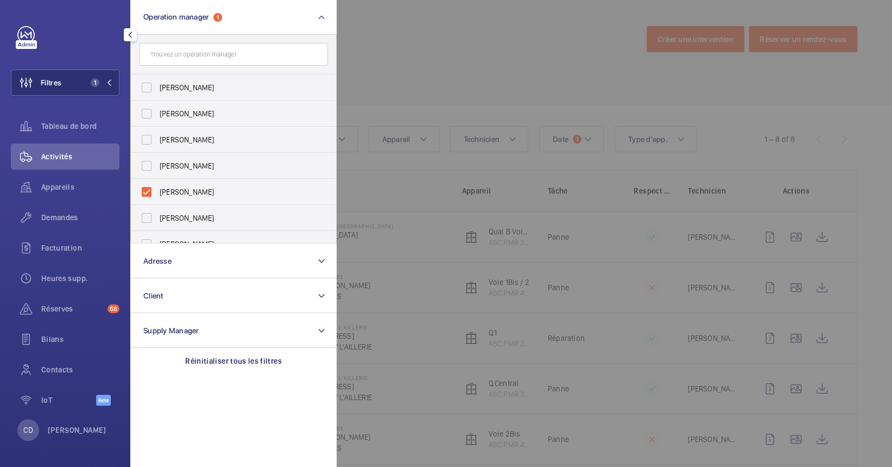
click at [588, 230] on div at bounding box center [783, 233] width 892 height 467
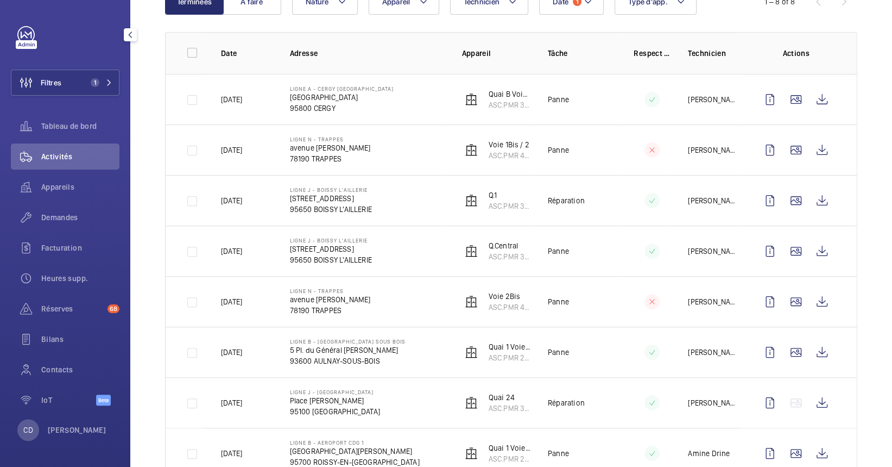
scroll to position [104, 0]
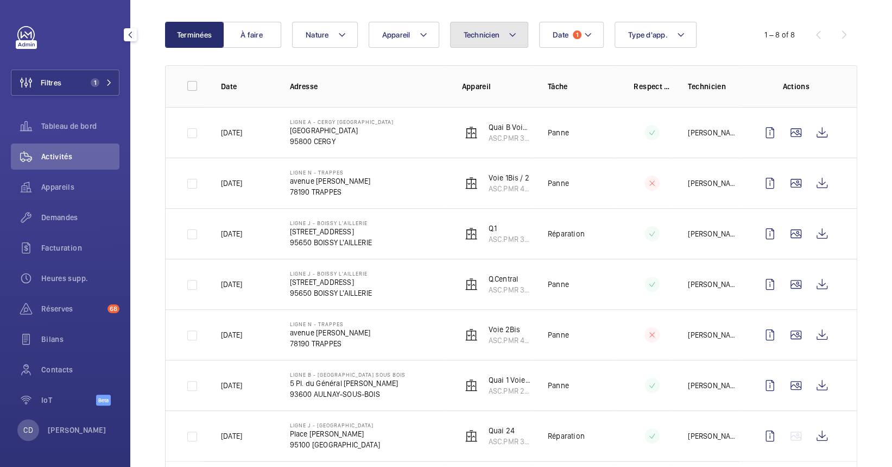
click at [487, 34] on span "Technicien" at bounding box center [482, 34] width 36 height 9
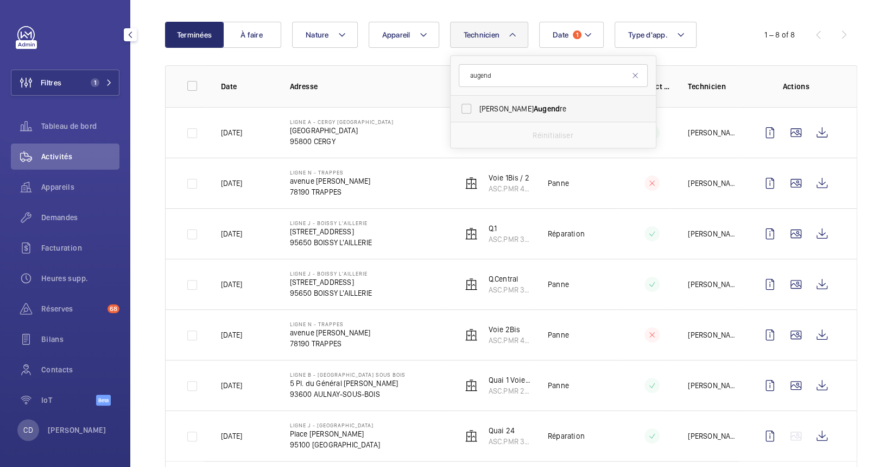
type input "augend"
click at [500, 110] on span "[PERSON_NAME] re" at bounding box center [554, 108] width 149 height 11
click at [477, 110] on input "[PERSON_NAME] re" at bounding box center [467, 109] width 22 height 22
checkbox input "true"
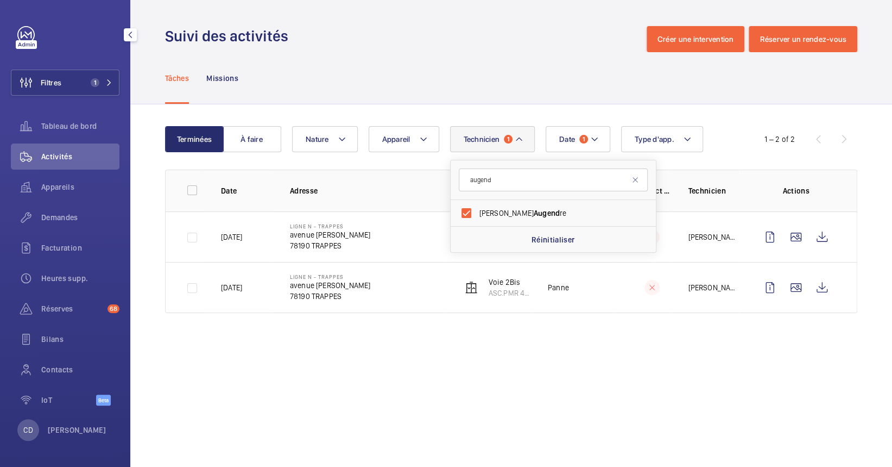
click at [357, 335] on div "Terminées À faire Date 1 Technicien 1 augend [PERSON_NAME] Augend re Réinitiali…" at bounding box center [511, 221] width 762 height 235
click at [46, 196] on div "Appareils" at bounding box center [65, 187] width 109 height 26
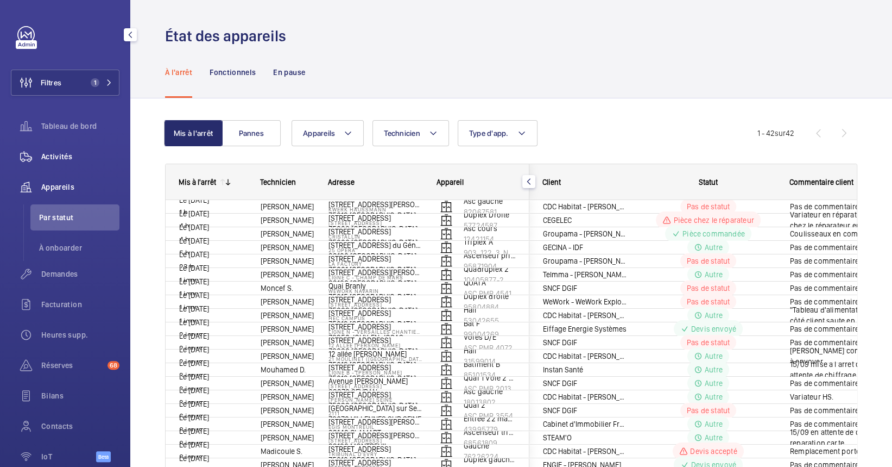
click at [43, 152] on span "Activités" at bounding box center [80, 156] width 78 height 11
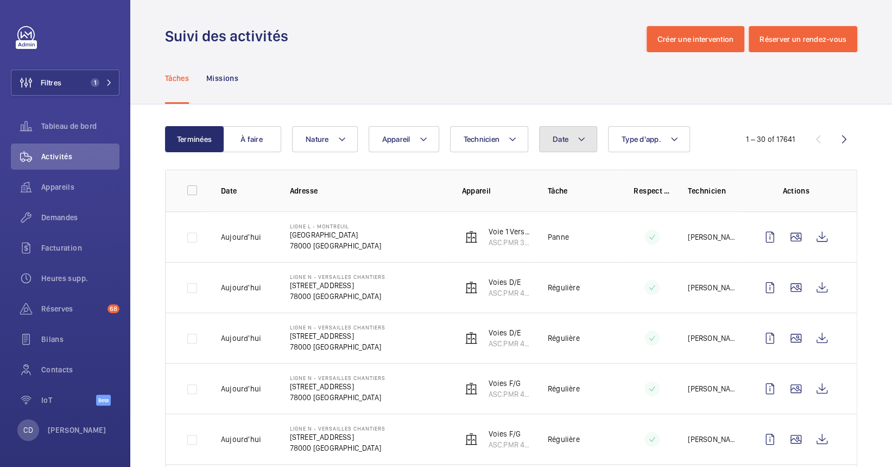
click at [576, 134] on button "Date" at bounding box center [568, 139] width 58 height 26
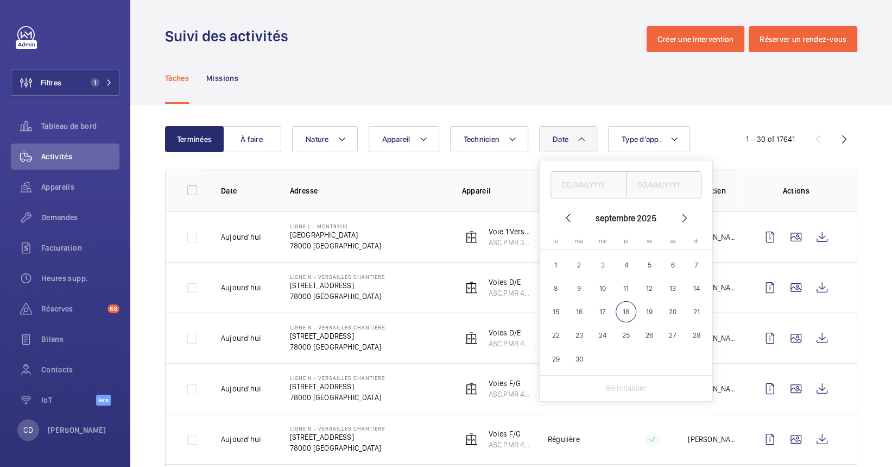
click at [673, 285] on span "13" at bounding box center [673, 288] width 21 height 21
type input "[DATE]"
click at [669, 285] on span "13" at bounding box center [673, 288] width 21 height 21
type input "[DATE]"
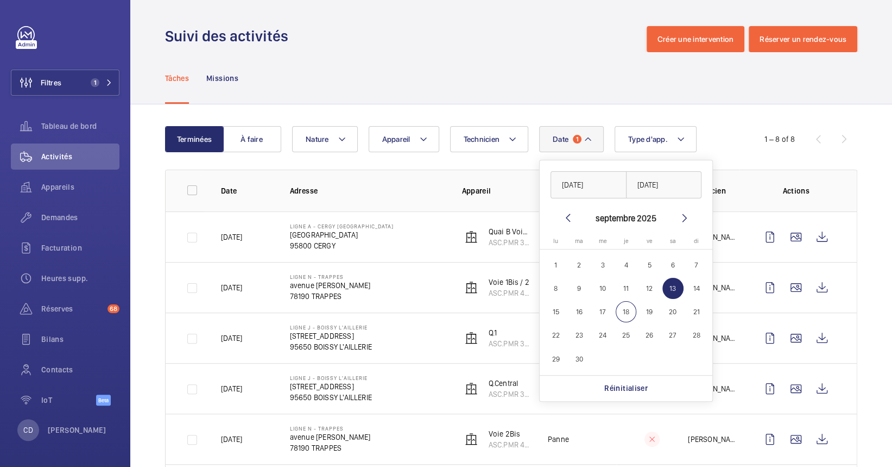
drag, startPoint x: 335, startPoint y: 292, endPoint x: 468, endPoint y: 189, distance: 168.8
click at [338, 291] on p "78190 TRAPPES" at bounding box center [330, 296] width 81 height 11
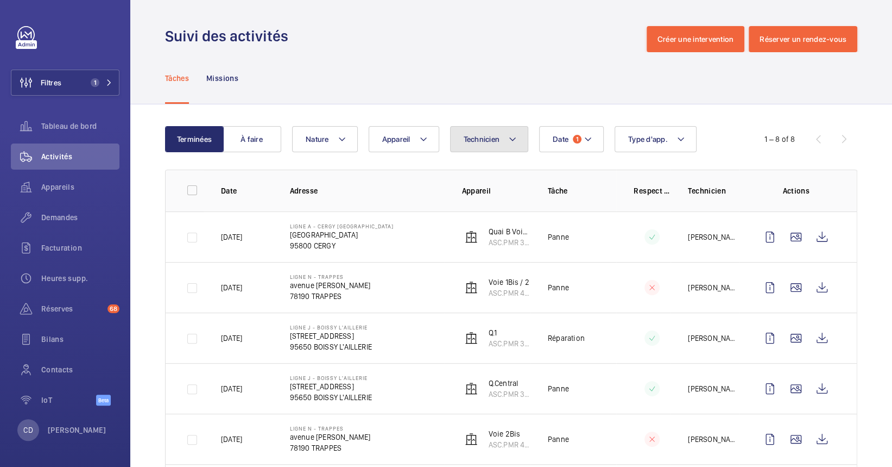
click at [495, 148] on button "Technicien" at bounding box center [489, 139] width 79 height 26
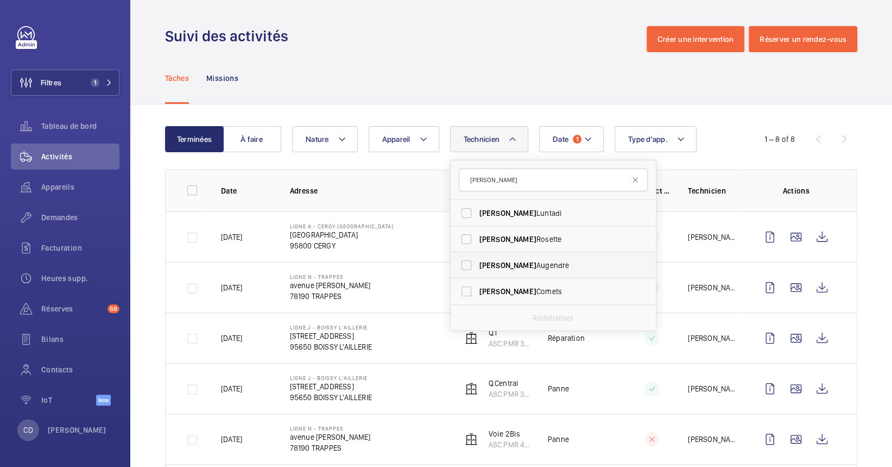
type input "[PERSON_NAME]"
click at [505, 263] on span "[PERSON_NAME]" at bounding box center [554, 265] width 149 height 11
click at [477, 263] on input "[PERSON_NAME]" at bounding box center [467, 265] width 22 height 22
checkbox input "true"
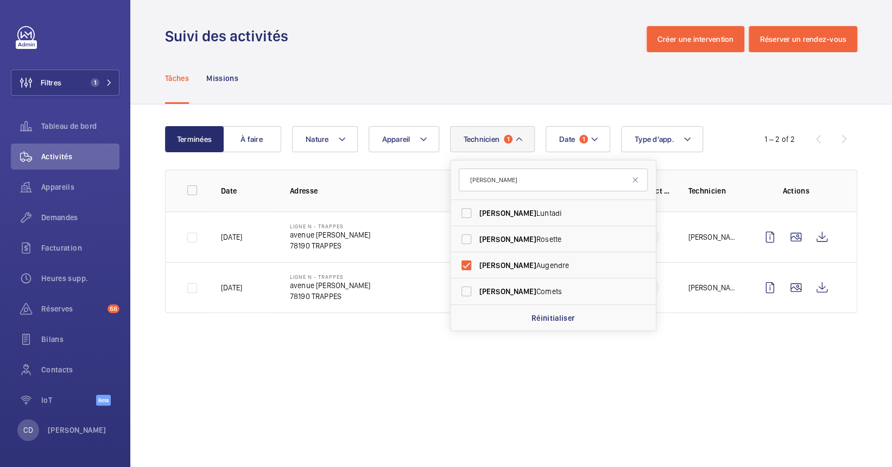
click at [280, 374] on wm-front-admin-operations-monitoring "Suivi des activités Créer une intervention Réserver un rendez-vous Tâches Missi…" at bounding box center [511, 233] width 762 height 467
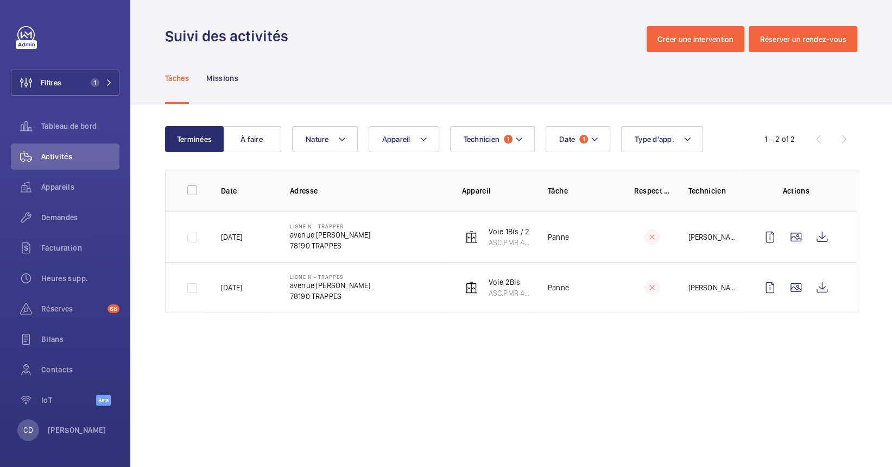
click at [309, 369] on wm-front-admin-operations-monitoring "Suivi des activités Créer une intervention Réserver un rendez-vous Tâches Missi…" at bounding box center [511, 233] width 762 height 467
click at [826, 235] on wm-front-icon-button at bounding box center [822, 237] width 26 height 26
click at [304, 77] on div "Tâches Missions" at bounding box center [511, 78] width 692 height 52
click at [56, 182] on span "Appareils" at bounding box center [80, 186] width 78 height 11
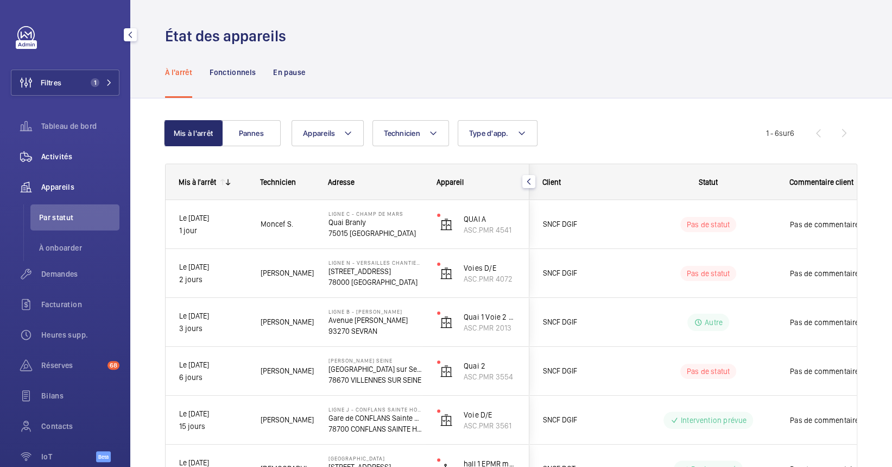
click at [62, 151] on span "Activités" at bounding box center [80, 156] width 78 height 11
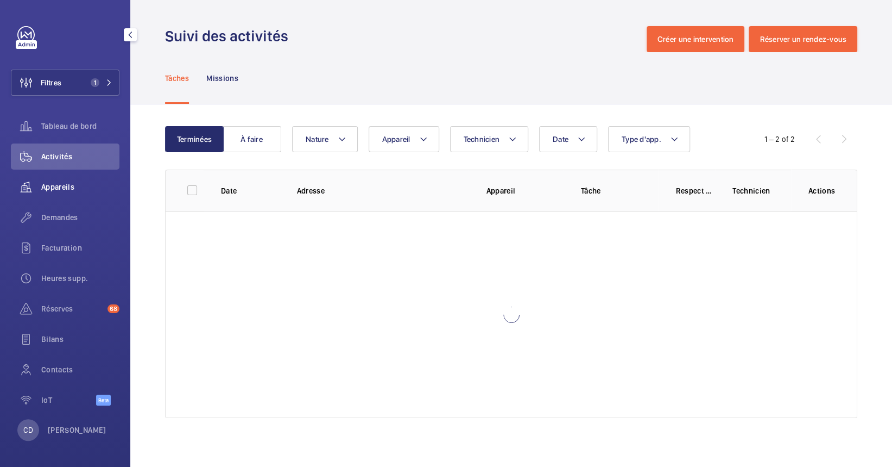
click at [68, 182] on span "Appareils" at bounding box center [80, 186] width 78 height 11
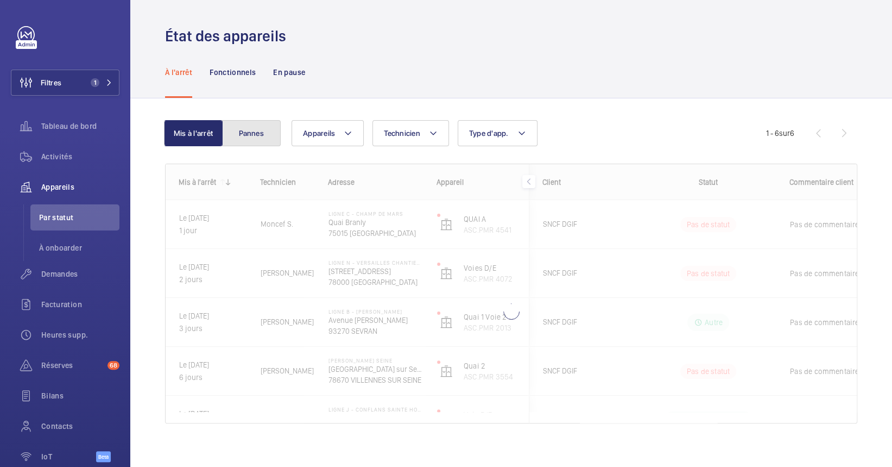
click at [272, 130] on button "Pannes" at bounding box center [251, 133] width 59 height 26
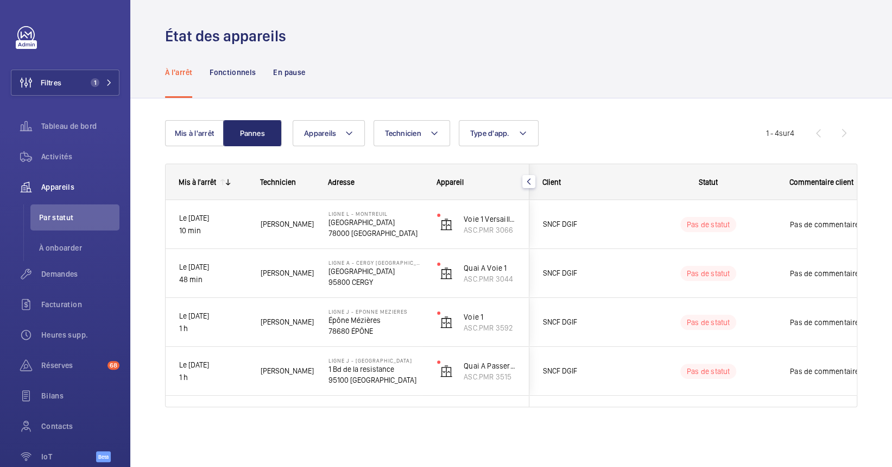
click at [360, 76] on div "À l'arrêt Fonctionnels En pause" at bounding box center [511, 72] width 692 height 52
click at [178, 131] on button "Mis à l'arrêt" at bounding box center [194, 133] width 59 height 26
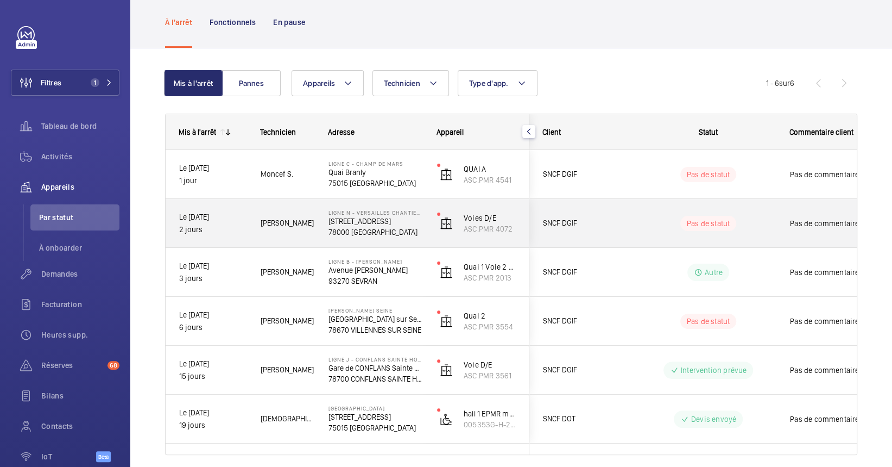
scroll to position [90, 0]
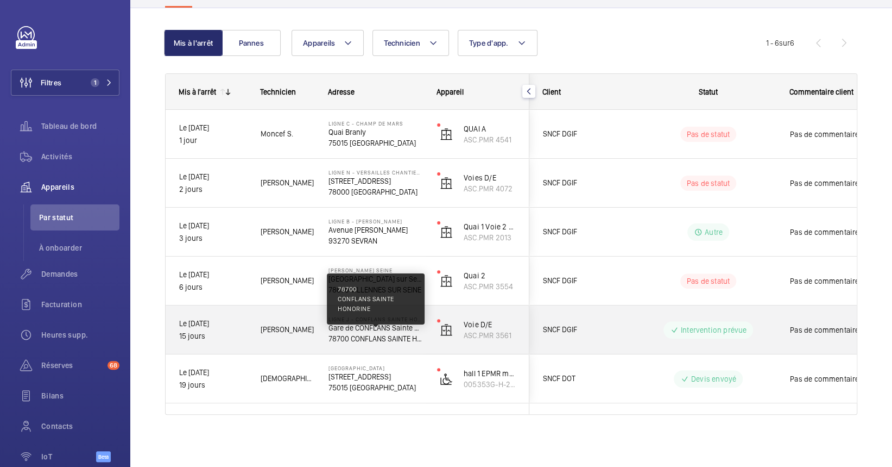
click at [382, 339] on p "78700 CONFLANS SAINTE HONORINE" at bounding box center [376, 338] width 94 height 11
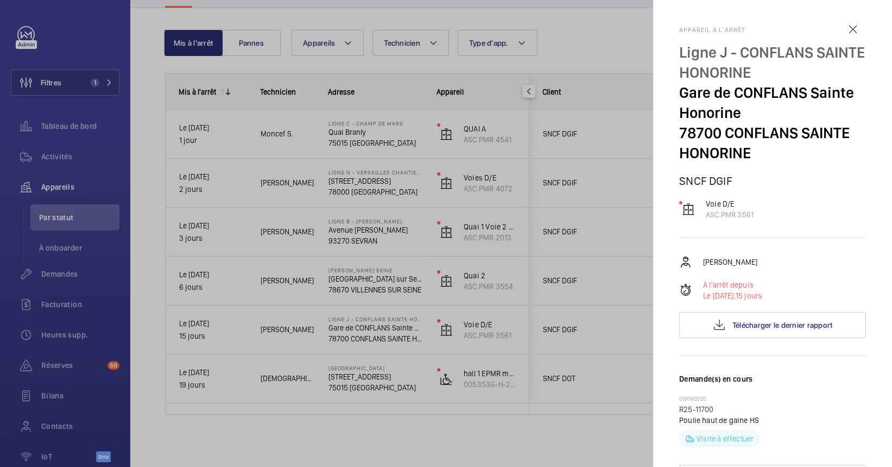
click at [319, 205] on div at bounding box center [446, 233] width 892 height 467
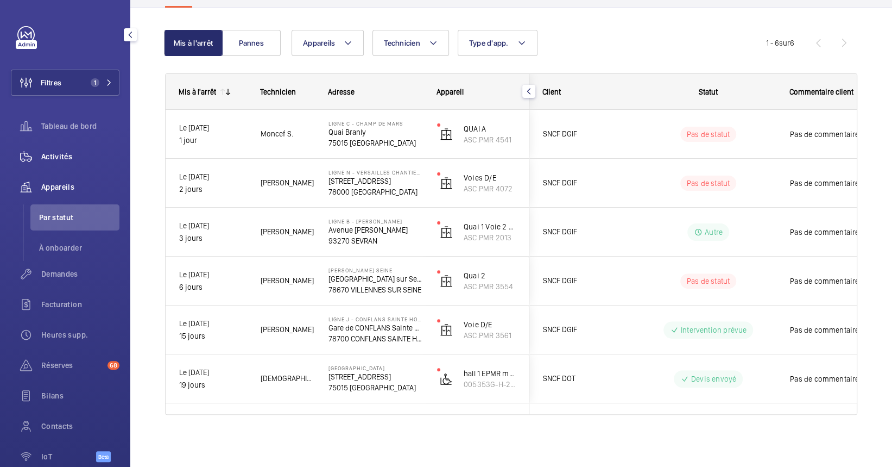
click at [54, 154] on span "Activités" at bounding box center [80, 156] width 78 height 11
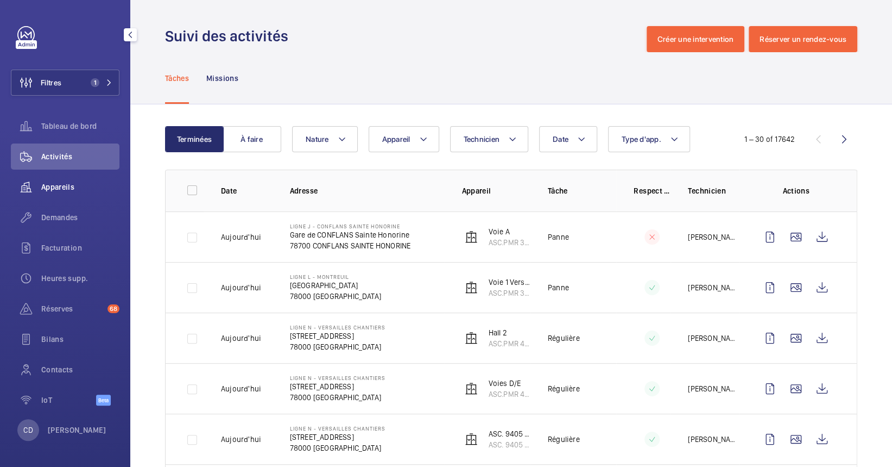
click at [53, 198] on div "Appareils" at bounding box center [65, 187] width 109 height 26
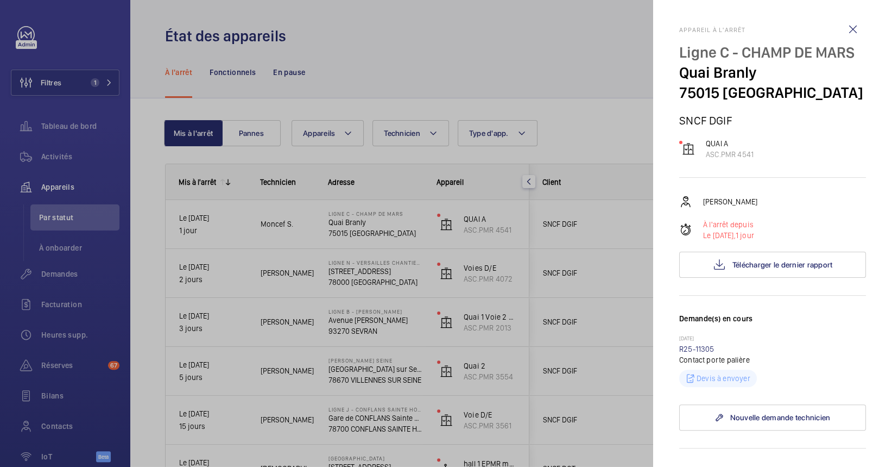
click at [558, 69] on div at bounding box center [446, 233] width 892 height 467
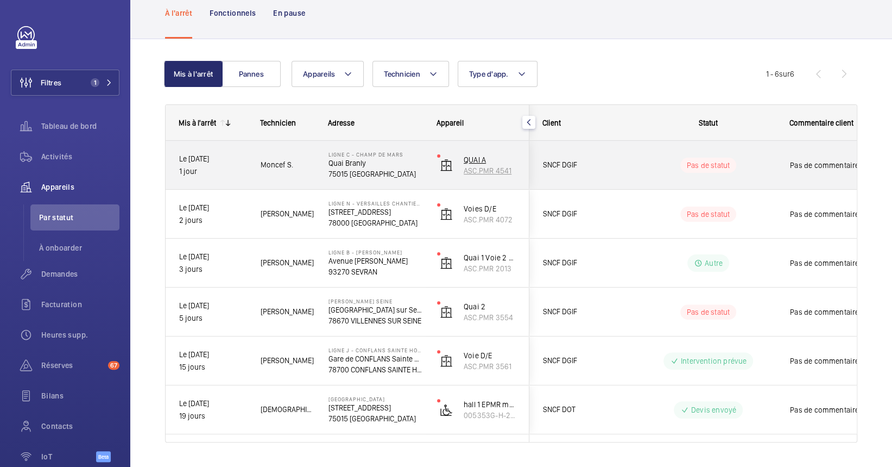
scroll to position [72, 0]
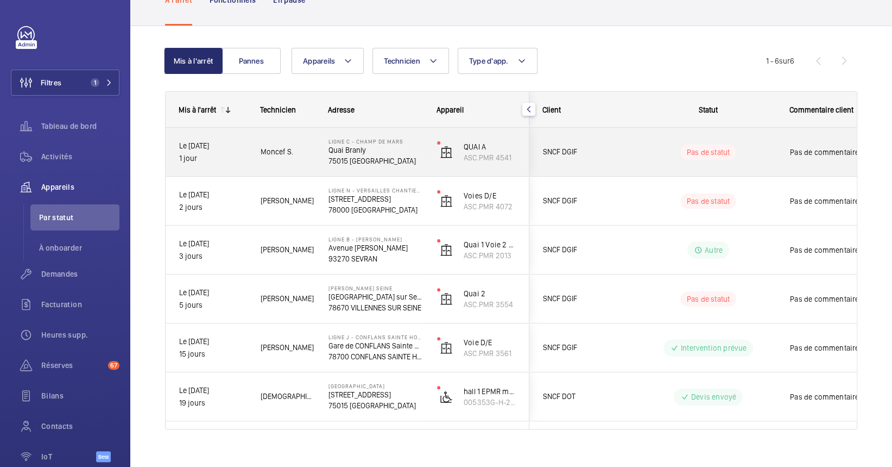
click at [428, 147] on div "QUAI A ASC.PMR 4541" at bounding box center [476, 152] width 105 height 49
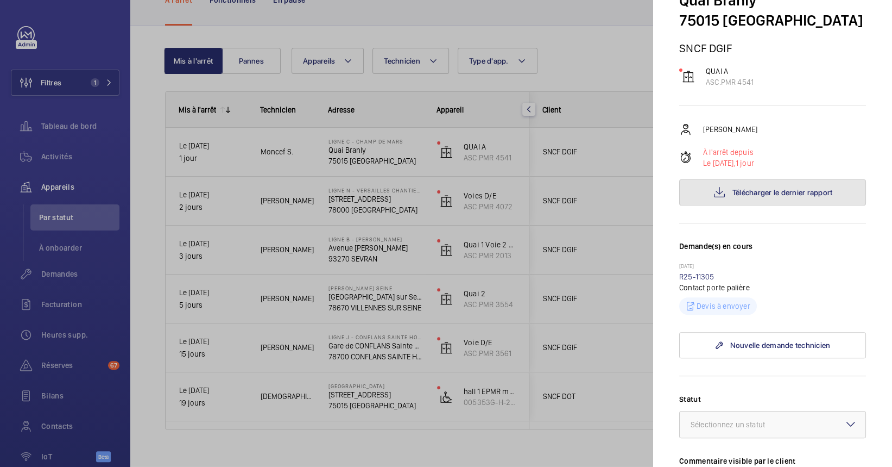
click at [723, 190] on button "Télécharger le dernier rapport" at bounding box center [772, 192] width 187 height 26
click at [465, 216] on div at bounding box center [446, 233] width 892 height 467
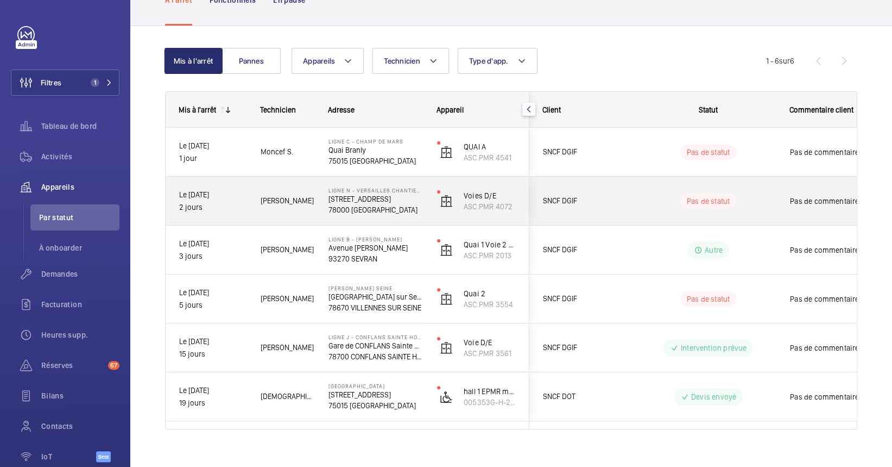
click at [746, 187] on div "Pas de statut" at bounding box center [702, 200] width 148 height 37
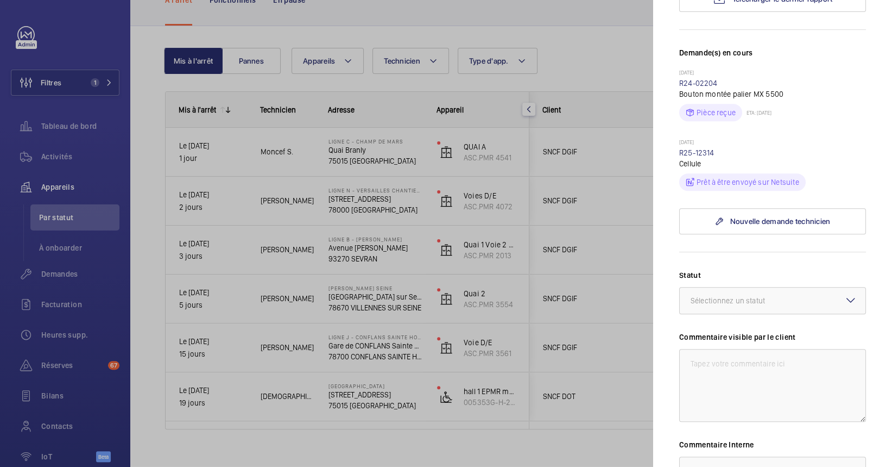
scroll to position [217, 0]
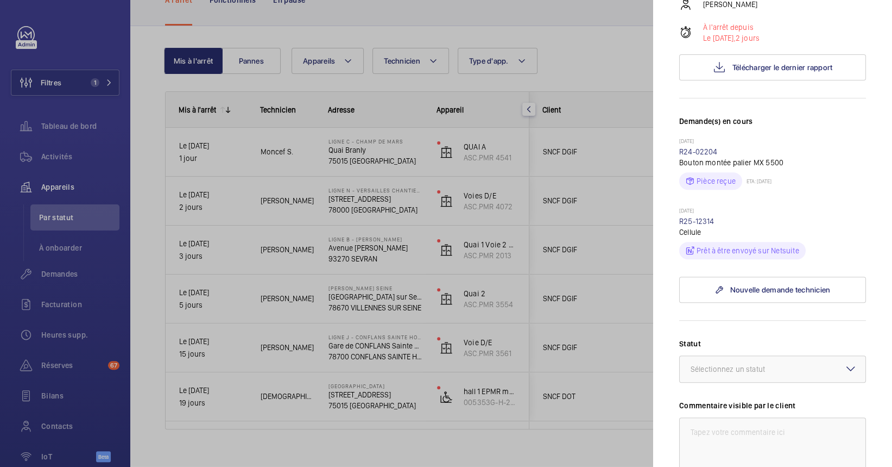
click at [226, 304] on div at bounding box center [446, 233] width 892 height 467
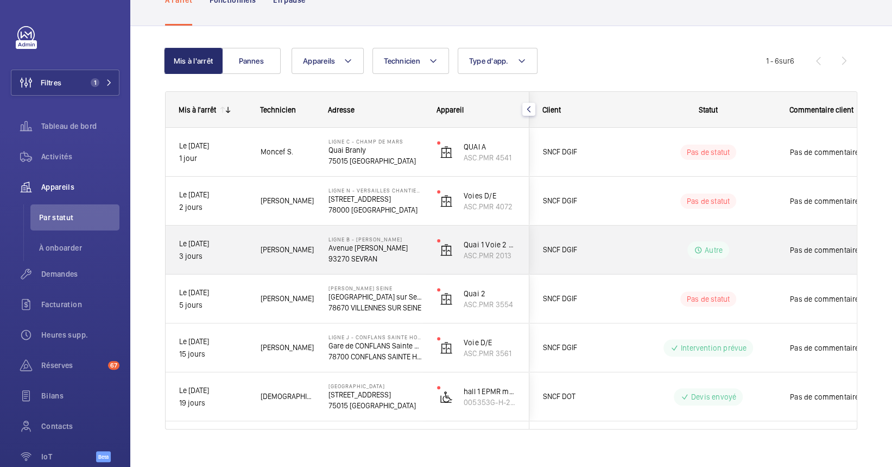
click at [339, 243] on p "Avenue [PERSON_NAME]" at bounding box center [376, 247] width 94 height 11
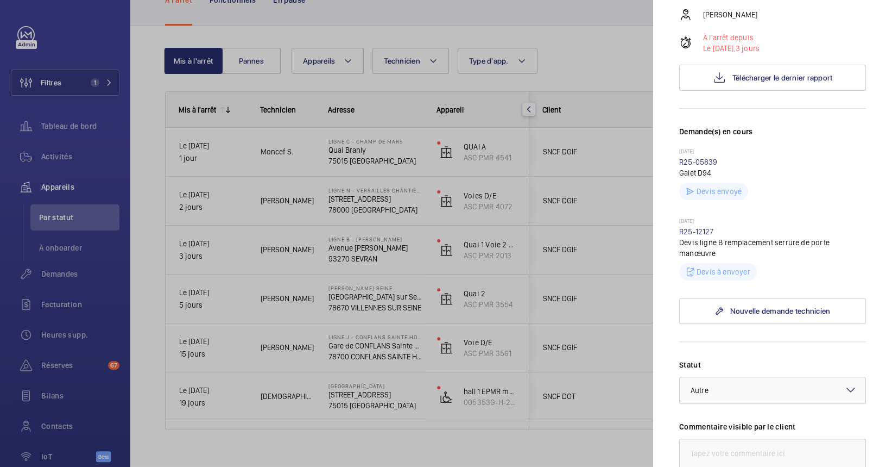
scroll to position [217, 0]
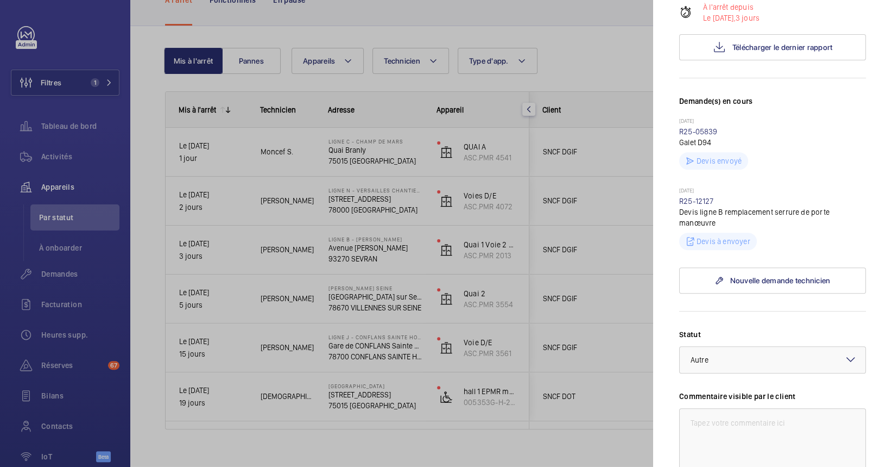
click at [439, 247] on div at bounding box center [446, 233] width 892 height 467
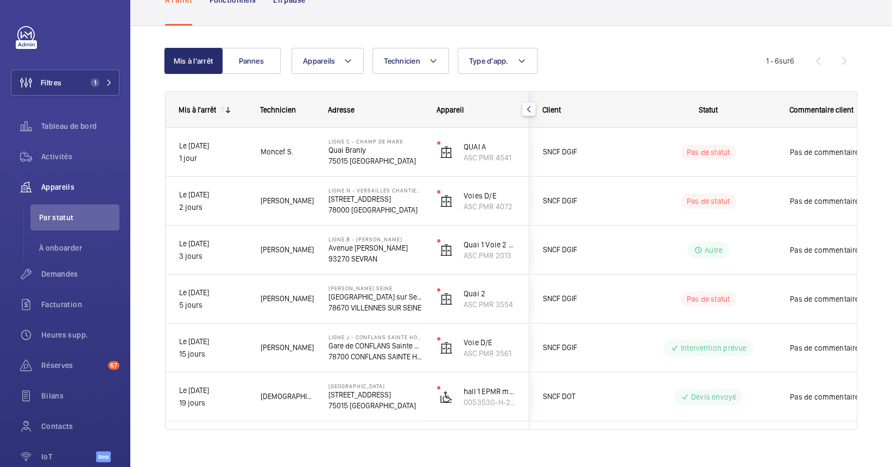
scroll to position [0, 0]
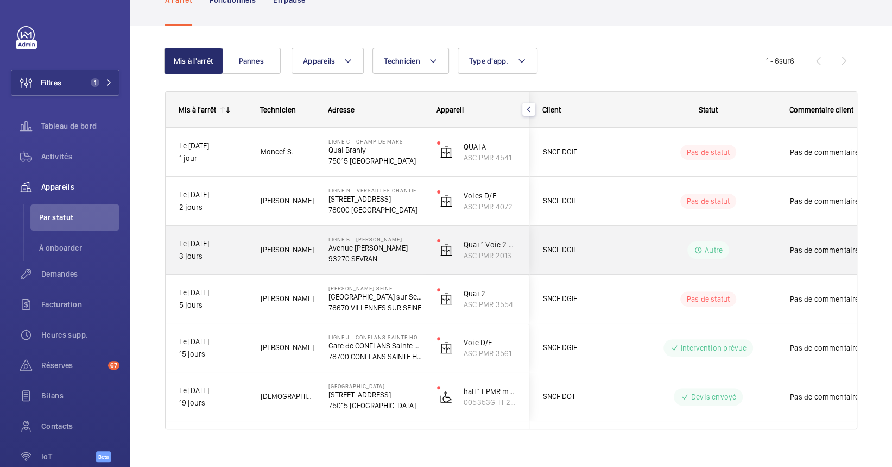
click at [398, 255] on p "93270 SEVRAN" at bounding box center [376, 258] width 94 height 11
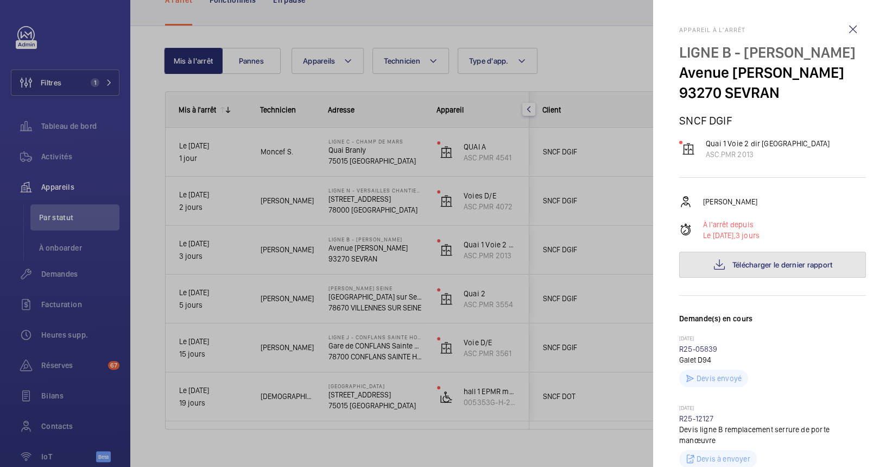
click at [797, 269] on span "Télécharger le dernier rapport" at bounding box center [783, 264] width 100 height 9
click at [317, 267] on div at bounding box center [446, 233] width 892 height 467
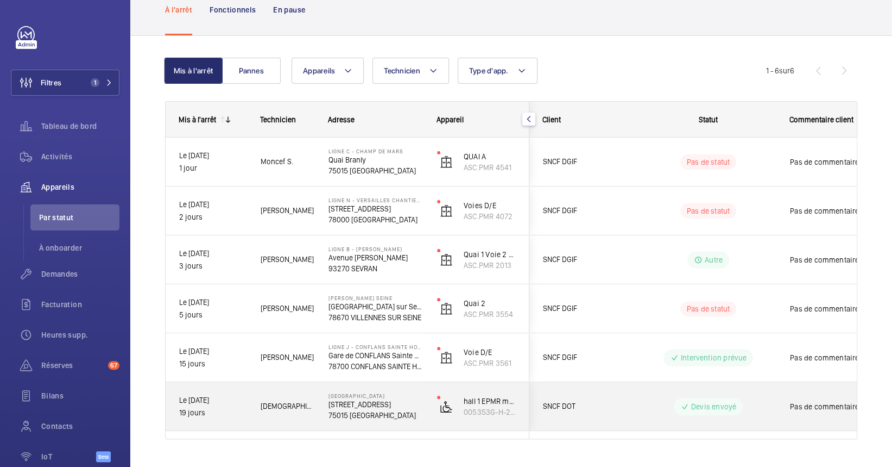
scroll to position [72, 0]
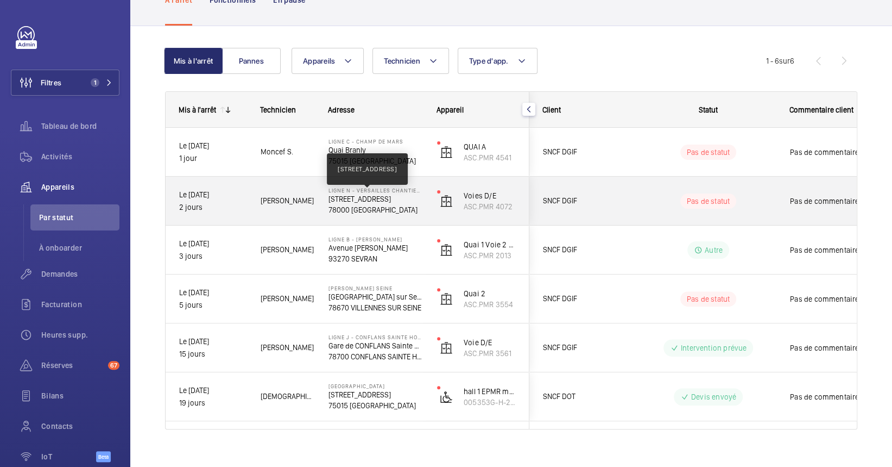
click at [361, 198] on p "[STREET_ADDRESS]" at bounding box center [376, 198] width 94 height 11
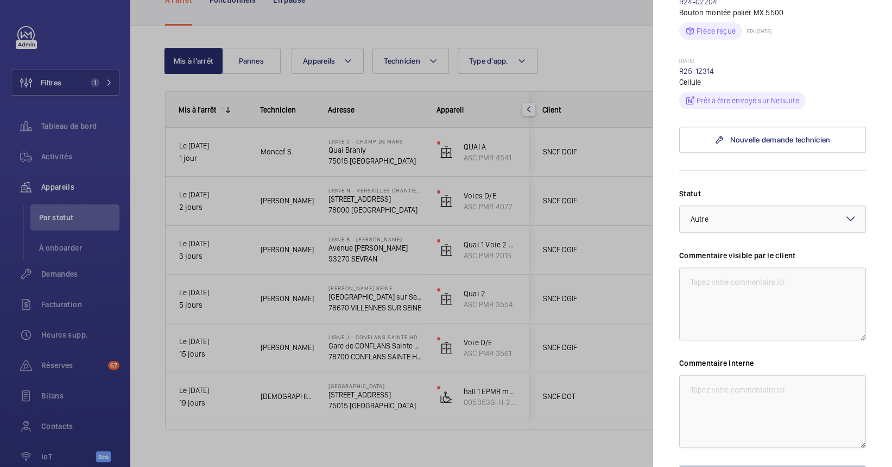
scroll to position [434, 0]
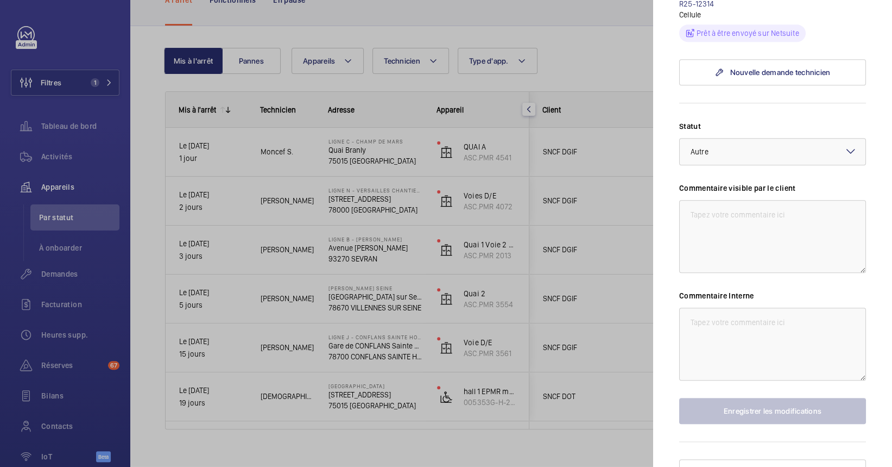
click at [307, 263] on div at bounding box center [446, 233] width 892 height 467
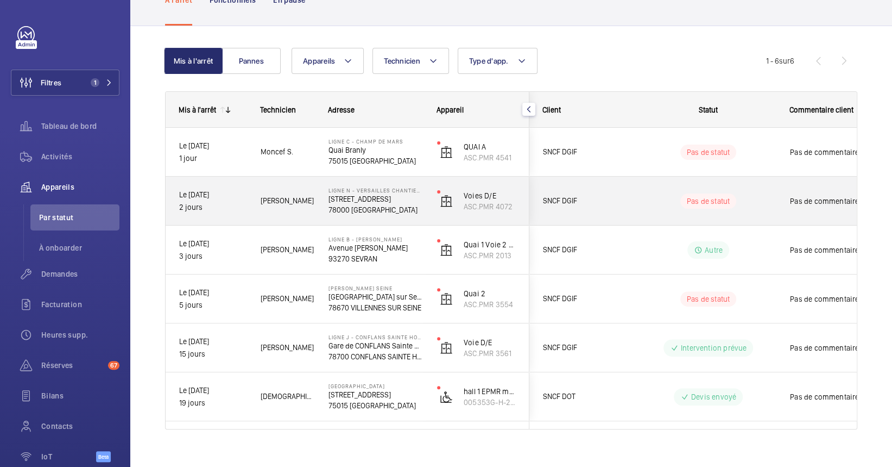
click at [316, 200] on div "Ligne N - VERSAILLES CHANTIERS 4 RUE DE L'ABBE ROUSSEAUX 78000 VERSAILLES" at bounding box center [370, 201] width 108 height 49
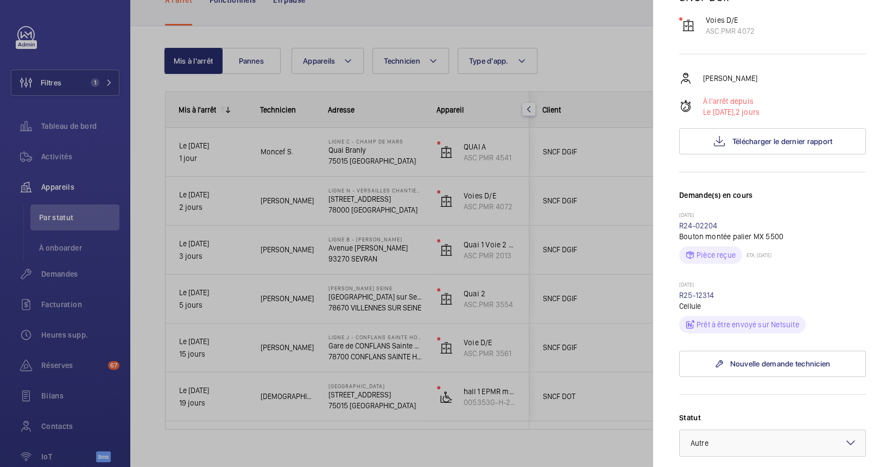
scroll to position [144, 0]
drag, startPoint x: 696, startPoint y: 315, endPoint x: 697, endPoint y: 327, distance: 12.0
click at [696, 298] on link "R25-12314" at bounding box center [696, 293] width 35 height 9
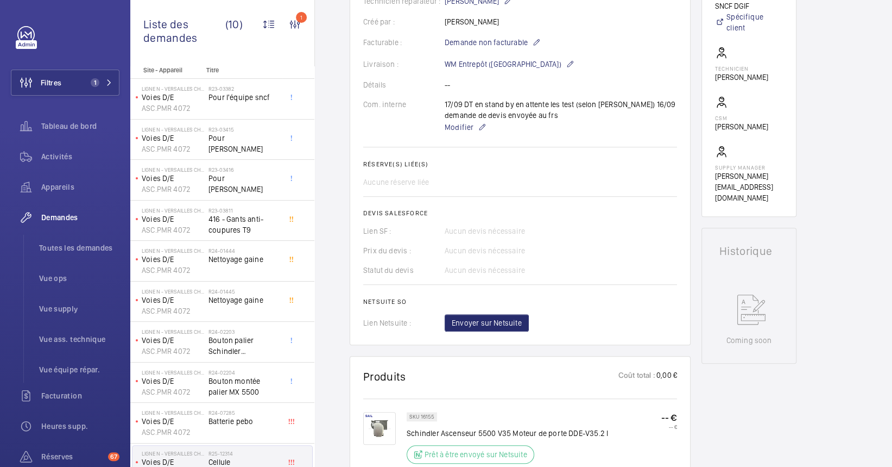
scroll to position [652, 0]
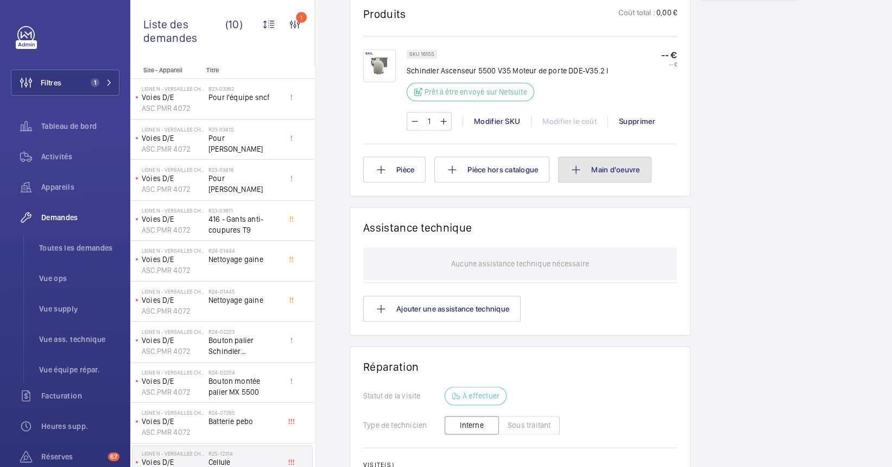
click at [588, 182] on button "Main d'oeuvre" at bounding box center [604, 169] width 93 height 26
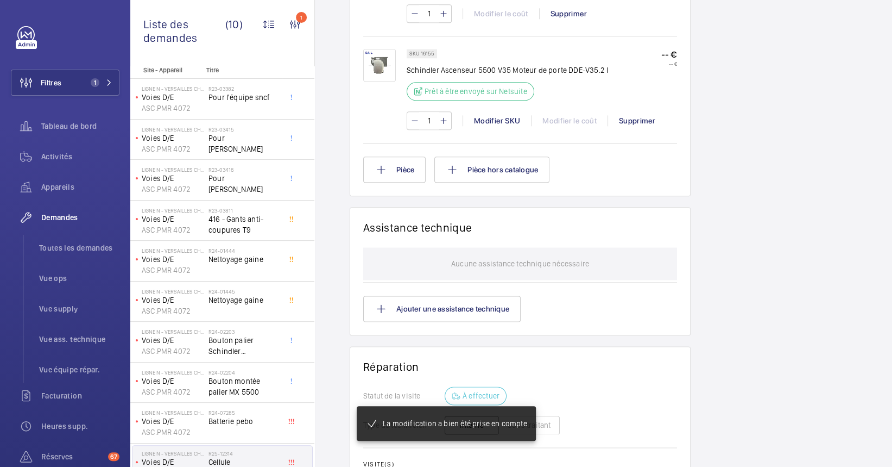
scroll to position [746, 0]
click at [404, 165] on button "Pièce" at bounding box center [394, 169] width 62 height 26
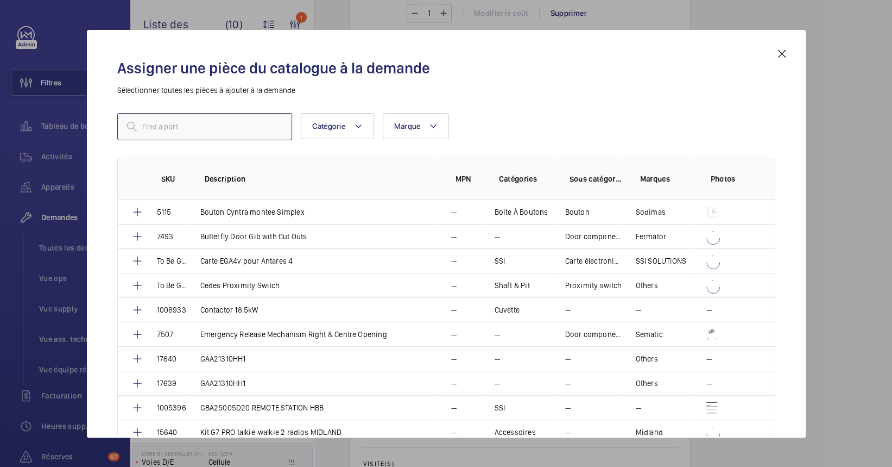
click at [252, 130] on input "text" at bounding box center [204, 126] width 175 height 27
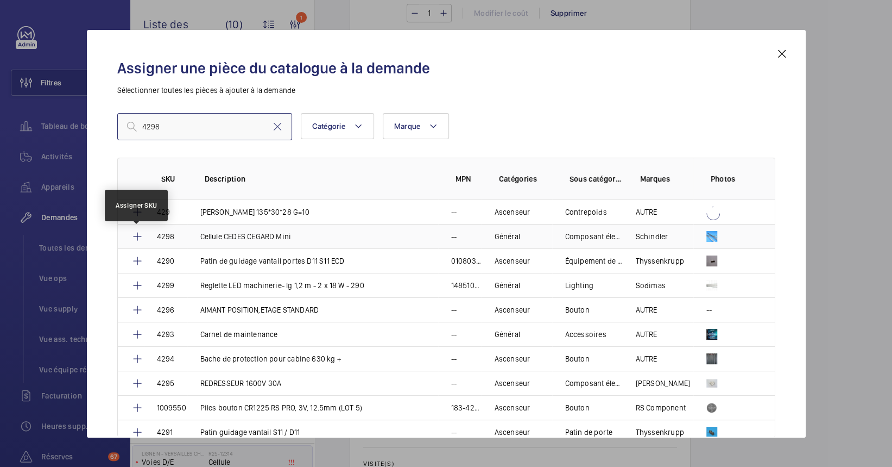
type input "4298"
click at [136, 235] on mat-icon at bounding box center [137, 236] width 13 height 13
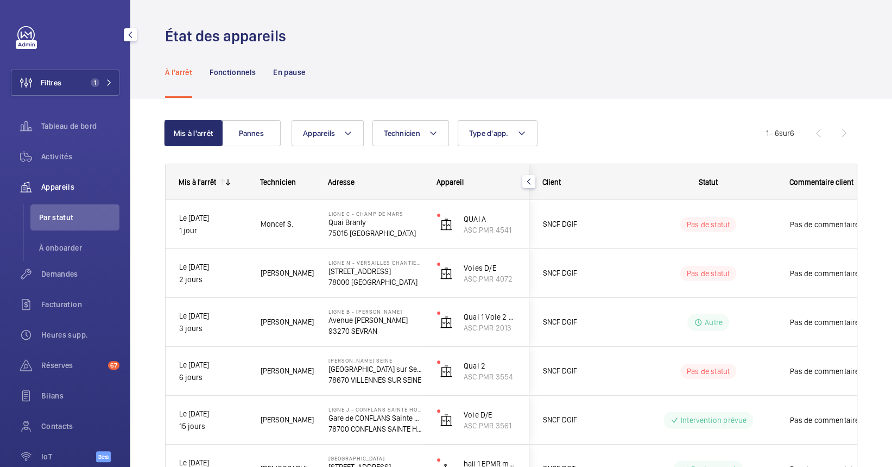
drag, startPoint x: 1, startPoint y: 81, endPoint x: 43, endPoint y: 109, distance: 50.6
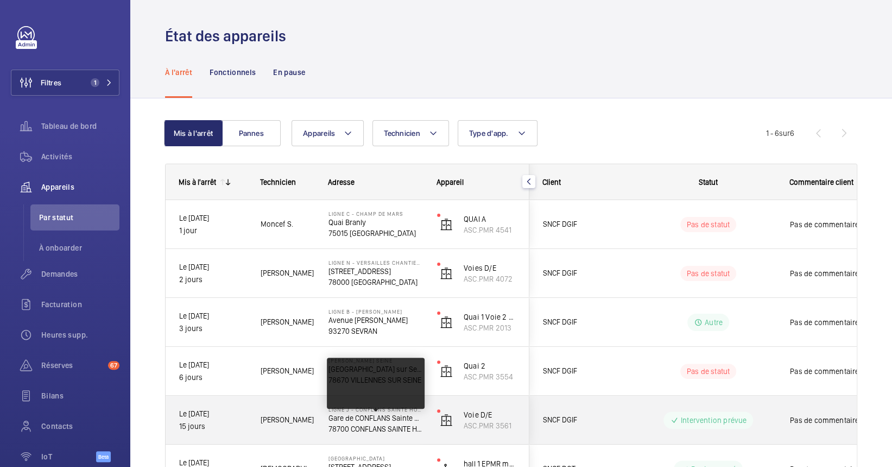
scroll to position [72, 0]
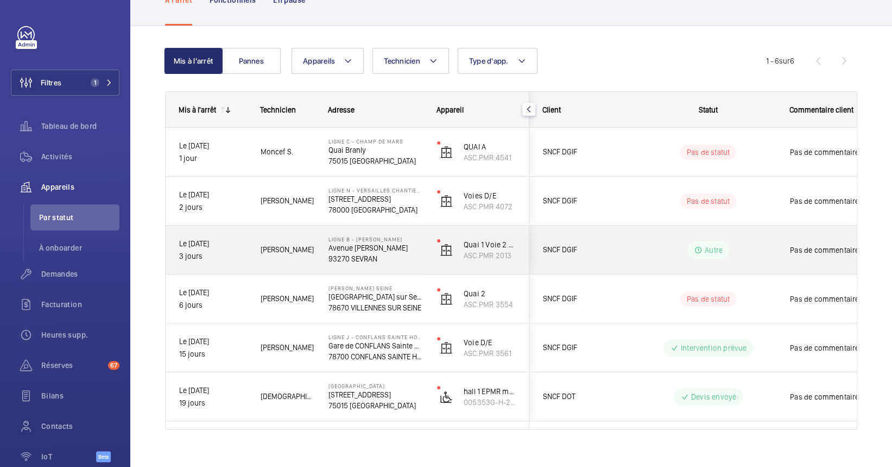
click at [351, 239] on p "LIGNE B - [PERSON_NAME]" at bounding box center [376, 239] width 94 height 7
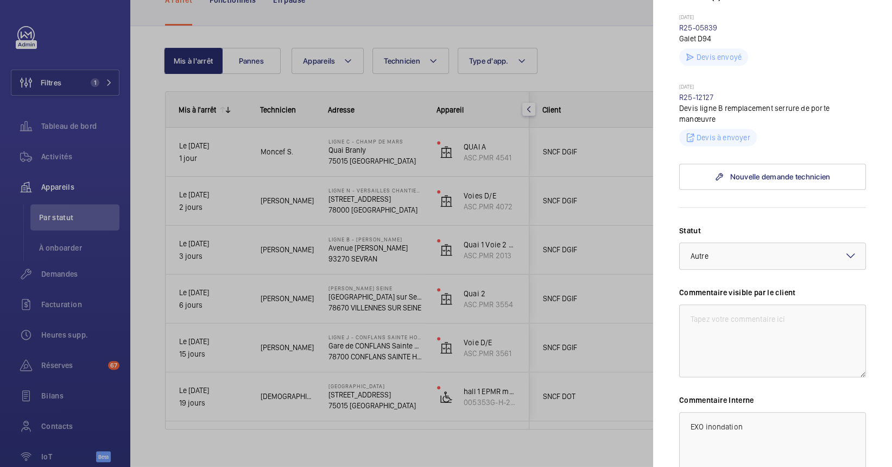
scroll to position [174, 0]
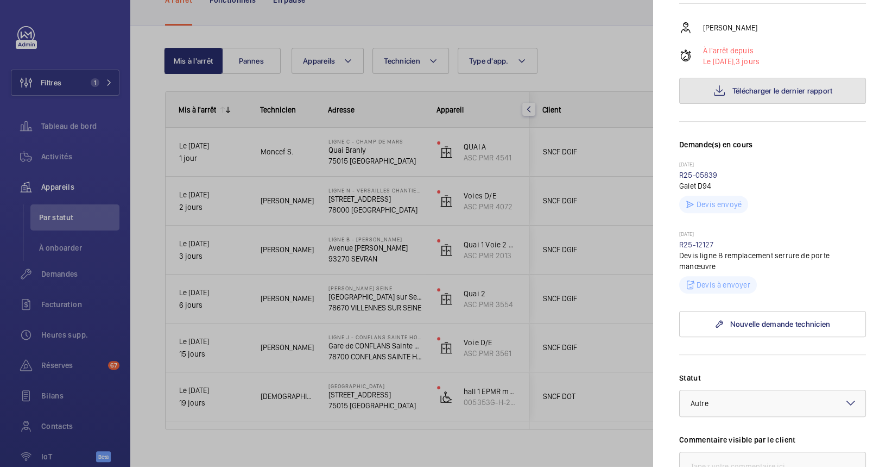
click at [765, 95] on span "Télécharger le dernier rapport" at bounding box center [783, 90] width 100 height 9
click at [726, 104] on button "Télécharger le dernier rapport" at bounding box center [772, 91] width 187 height 26
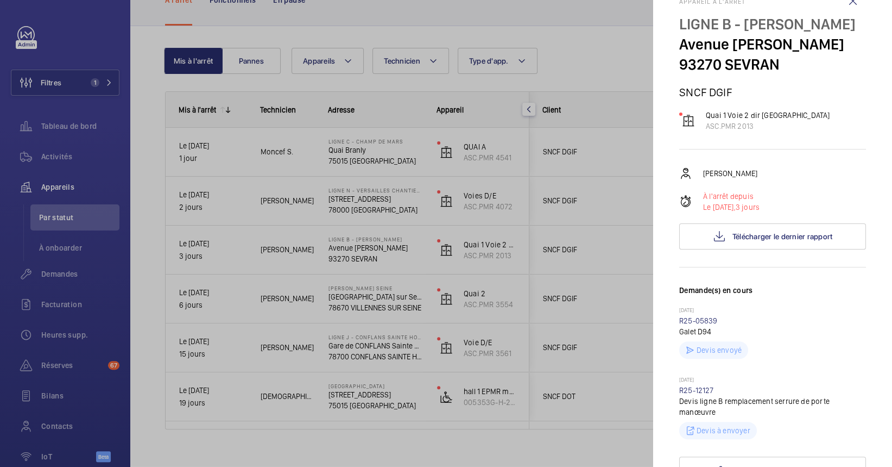
scroll to position [0, 0]
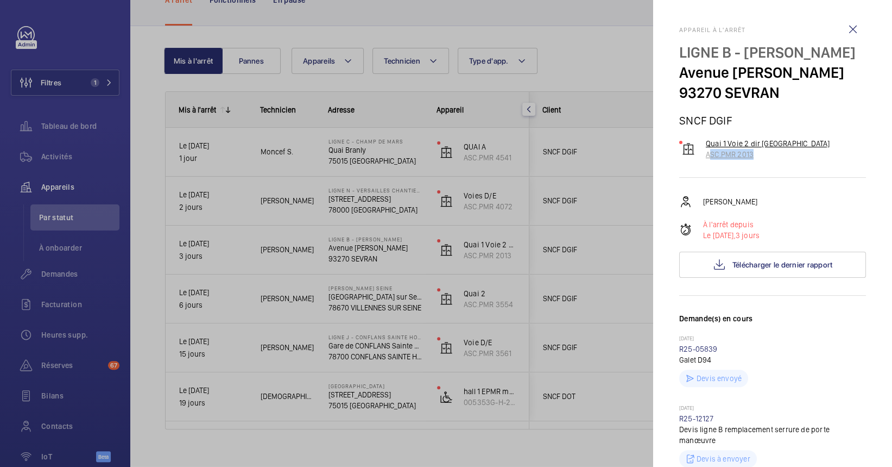
drag, startPoint x: 758, startPoint y: 182, endPoint x: 704, endPoint y: 175, distance: 54.8
click at [704, 175] on div "Appareil à l'arrêt LIGNE B - SEVRAN BEAUDOTTES Avenue Raoul Dautry 93270 SEVRAN…" at bounding box center [772, 468] width 187 height 884
drag, startPoint x: 704, startPoint y: 175, endPoint x: 714, endPoint y: 175, distance: 9.8
copy p "ASC.PMR 2013"
click at [267, 247] on div at bounding box center [446, 233] width 892 height 467
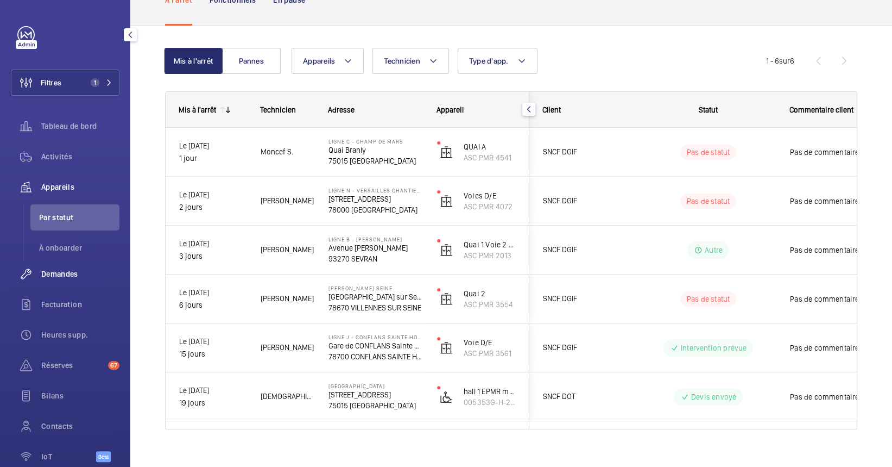
click at [64, 262] on div "Demandes" at bounding box center [65, 274] width 109 height 26
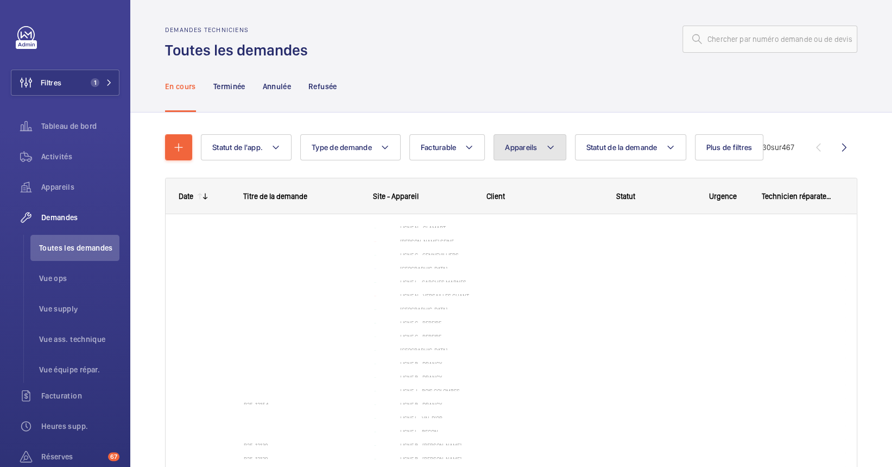
drag, startPoint x: 520, startPoint y: 148, endPoint x: 526, endPoint y: 152, distance: 7.1
click at [521, 148] on span "Appareils" at bounding box center [521, 147] width 32 height 9
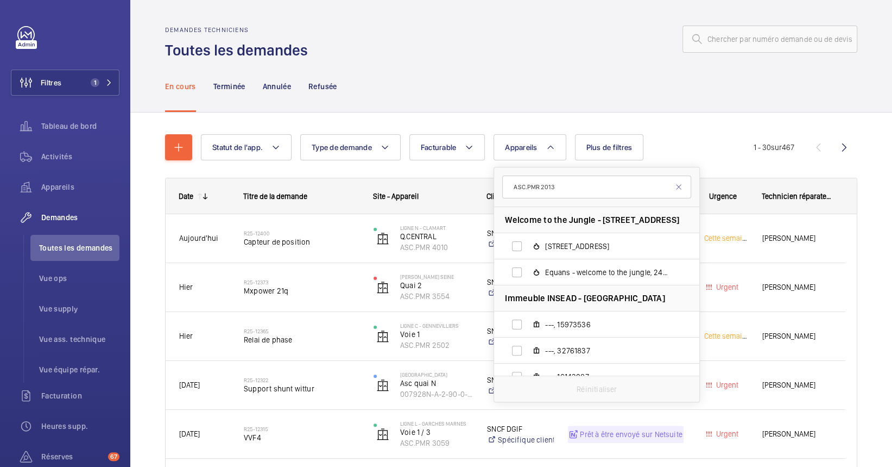
type input "ASC.PMR 2013"
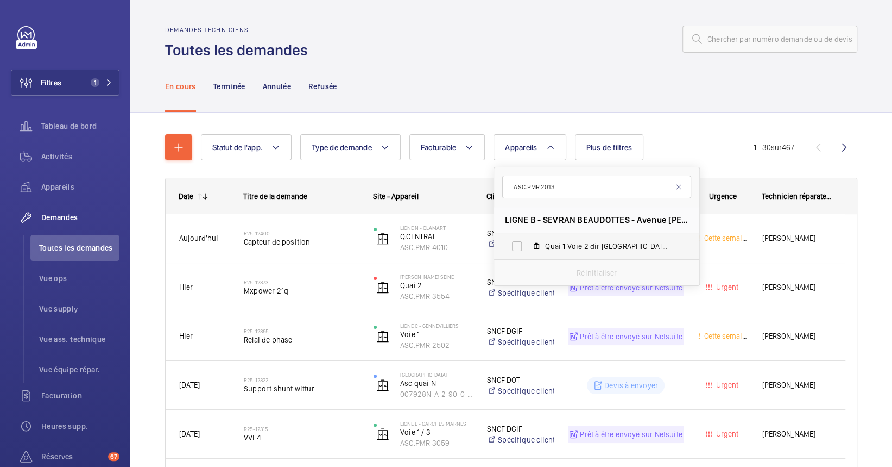
click at [552, 252] on label "Quai 1 Voie 2 dir Paris, ASC.PMR 2013" at bounding box center [588, 246] width 188 height 26
click at [528, 252] on input "Quai 1 Voie 2 dir Paris, ASC.PMR 2013" at bounding box center [517, 246] width 22 height 22
checkbox input "true"
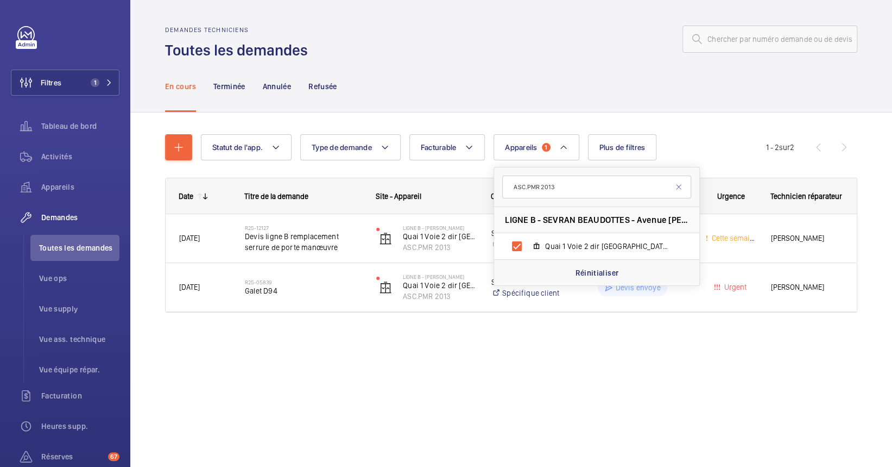
click at [283, 391] on div "Demandes techniciens Toutes les demandes En cours Terminée Annulée Refusée Stat…" at bounding box center [511, 233] width 762 height 467
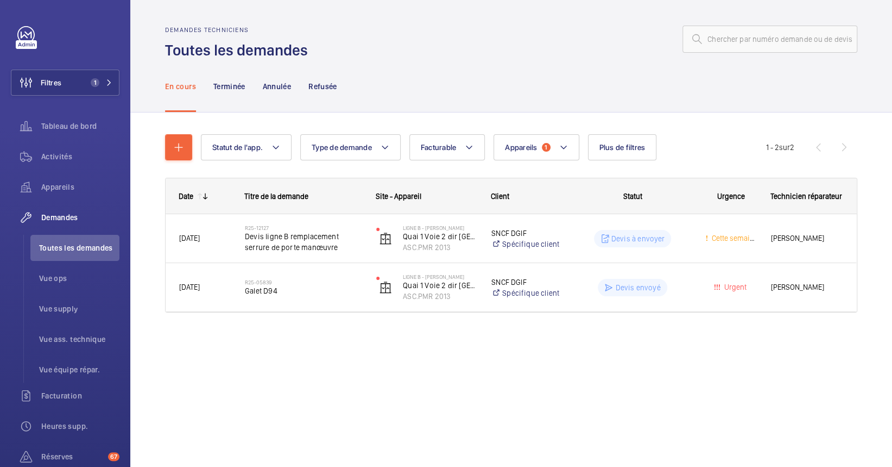
click at [248, 78] on nav "En cours Terminée Annulée Refusée" at bounding box center [251, 86] width 172 height 52
click at [243, 84] on p "Terminée" at bounding box center [229, 86] width 32 height 11
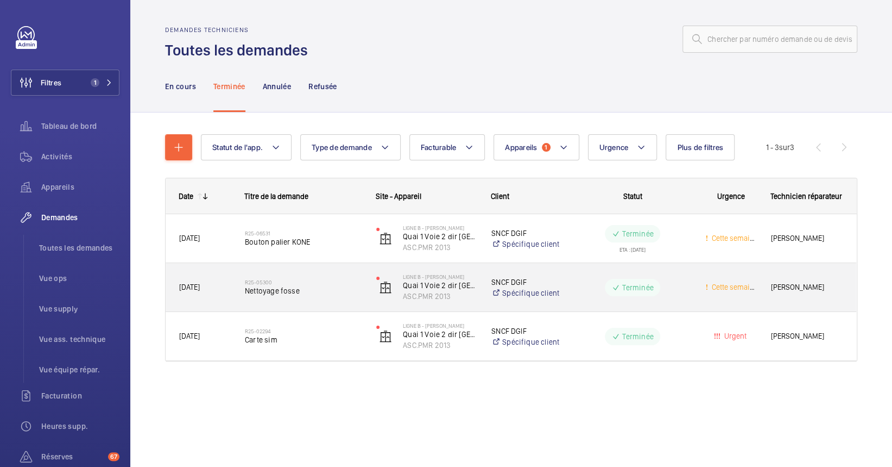
click at [336, 281] on h2 "R25-05300" at bounding box center [303, 282] width 117 height 7
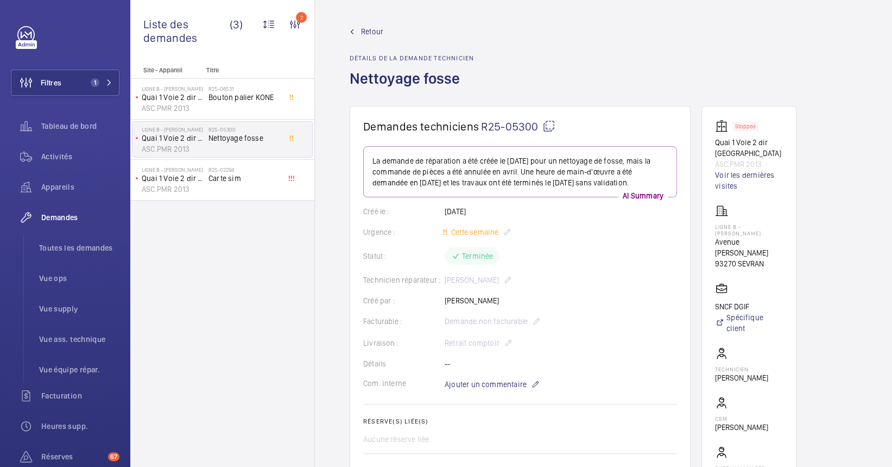
click at [367, 26] on span "Retour" at bounding box center [372, 31] width 22 height 11
